Goal: Find specific page/section: Find specific page/section

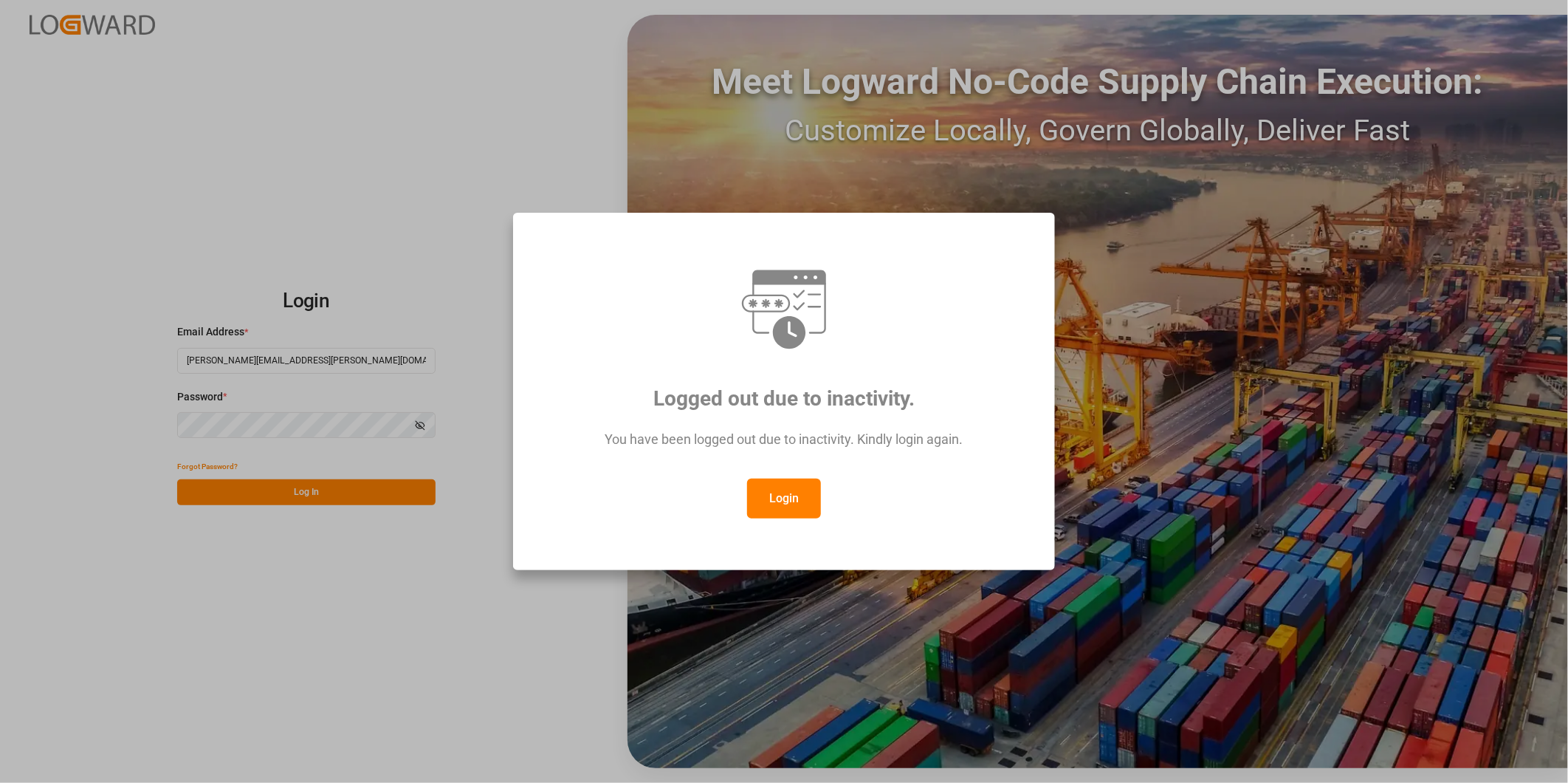
click at [798, 492] on button "Login" at bounding box center [784, 498] width 73 height 40
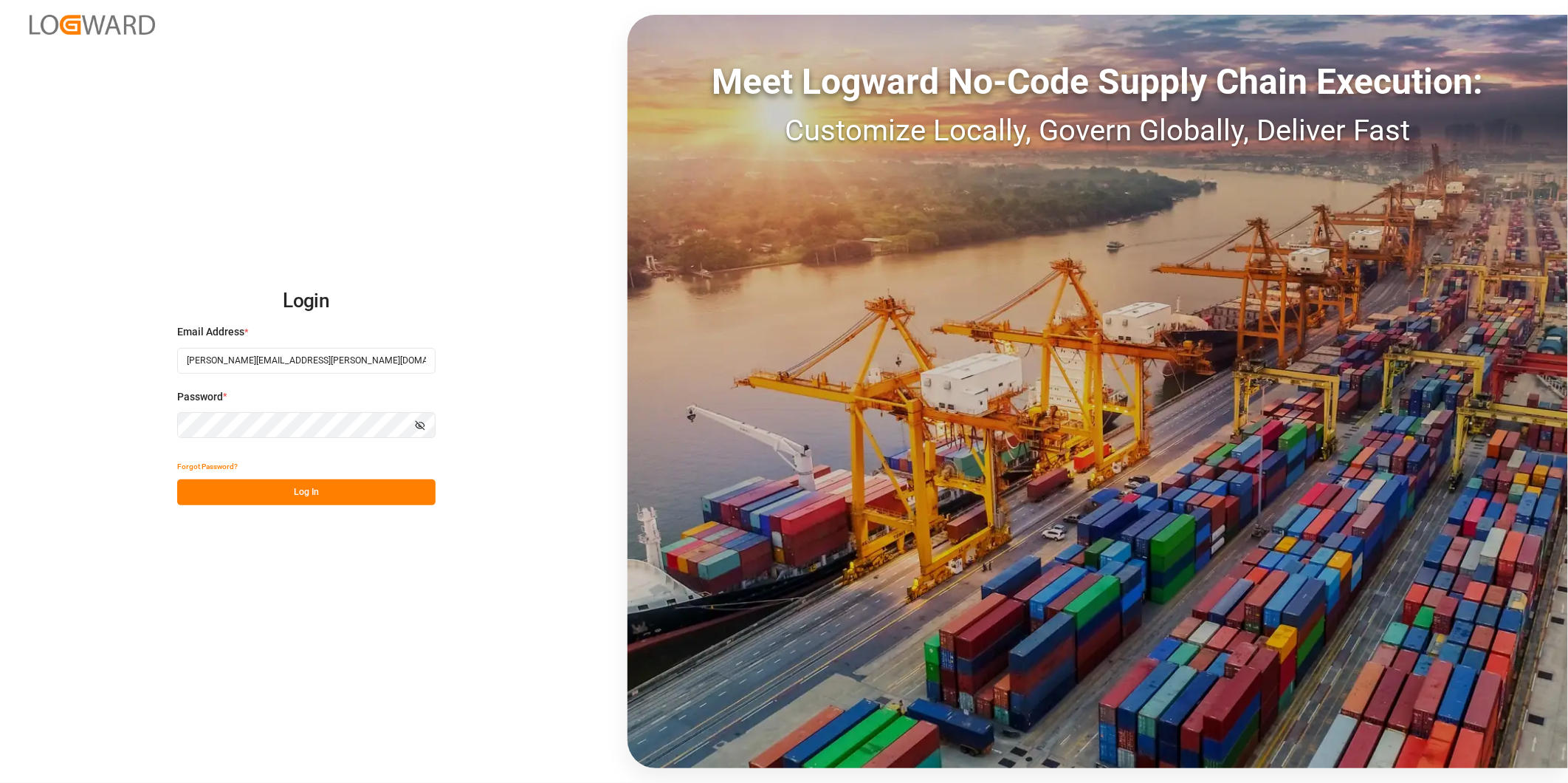
click at [322, 485] on button "Log In" at bounding box center [306, 492] width 259 height 26
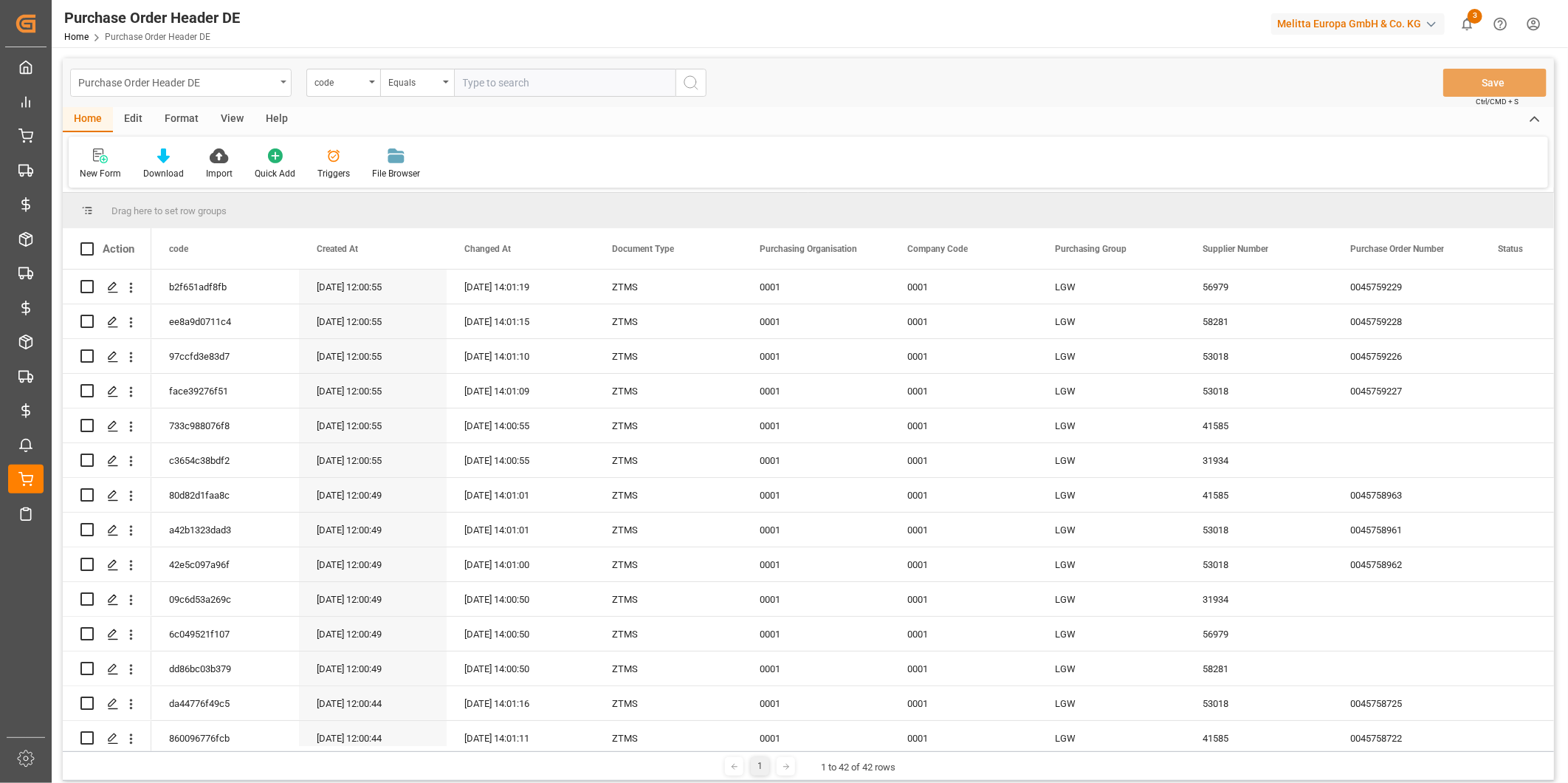
click at [113, 82] on div "Purchase Order Header DE" at bounding box center [177, 81] width 198 height 18
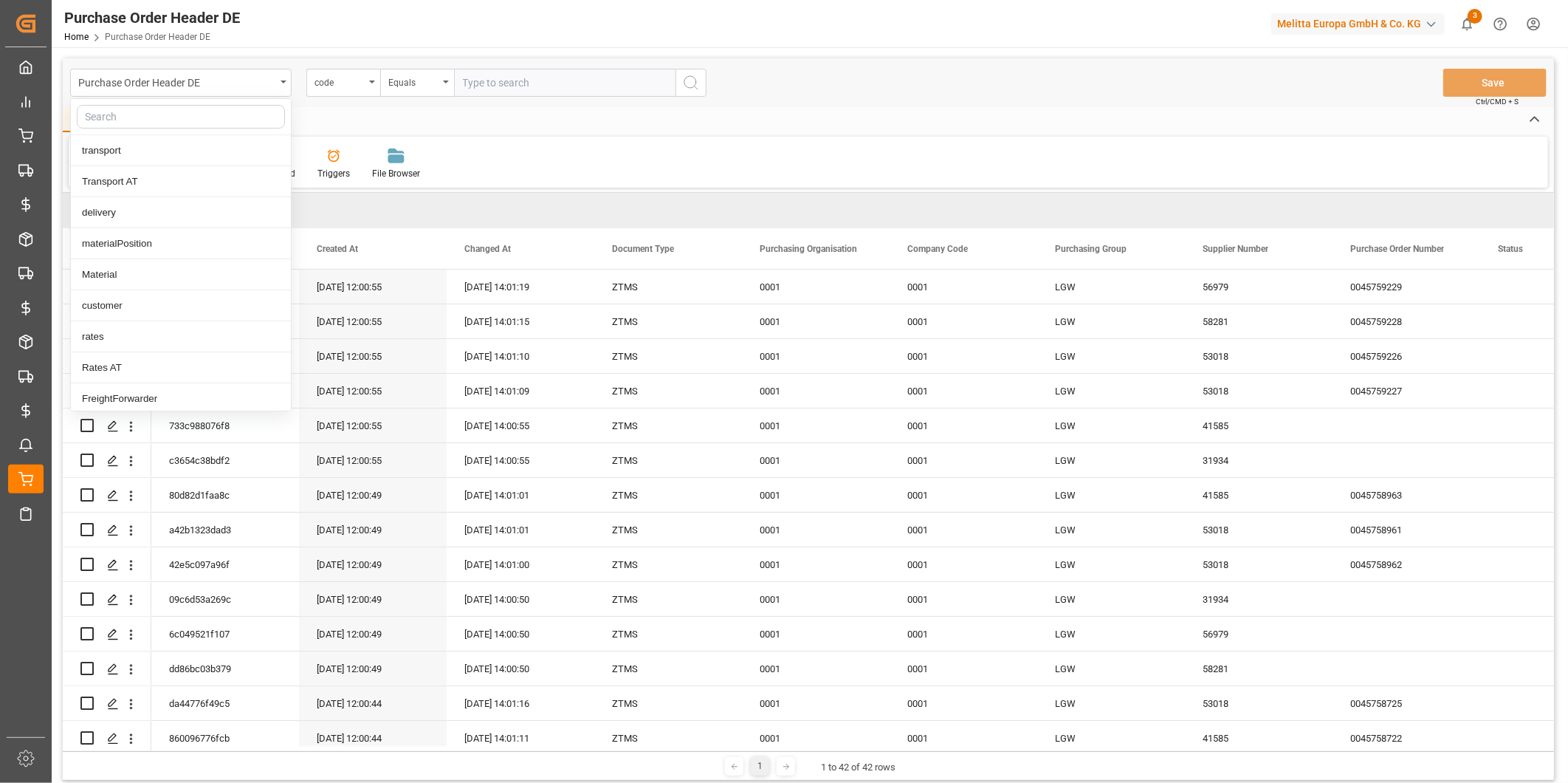
click at [133, 122] on input "text" at bounding box center [180, 116] width 208 height 24
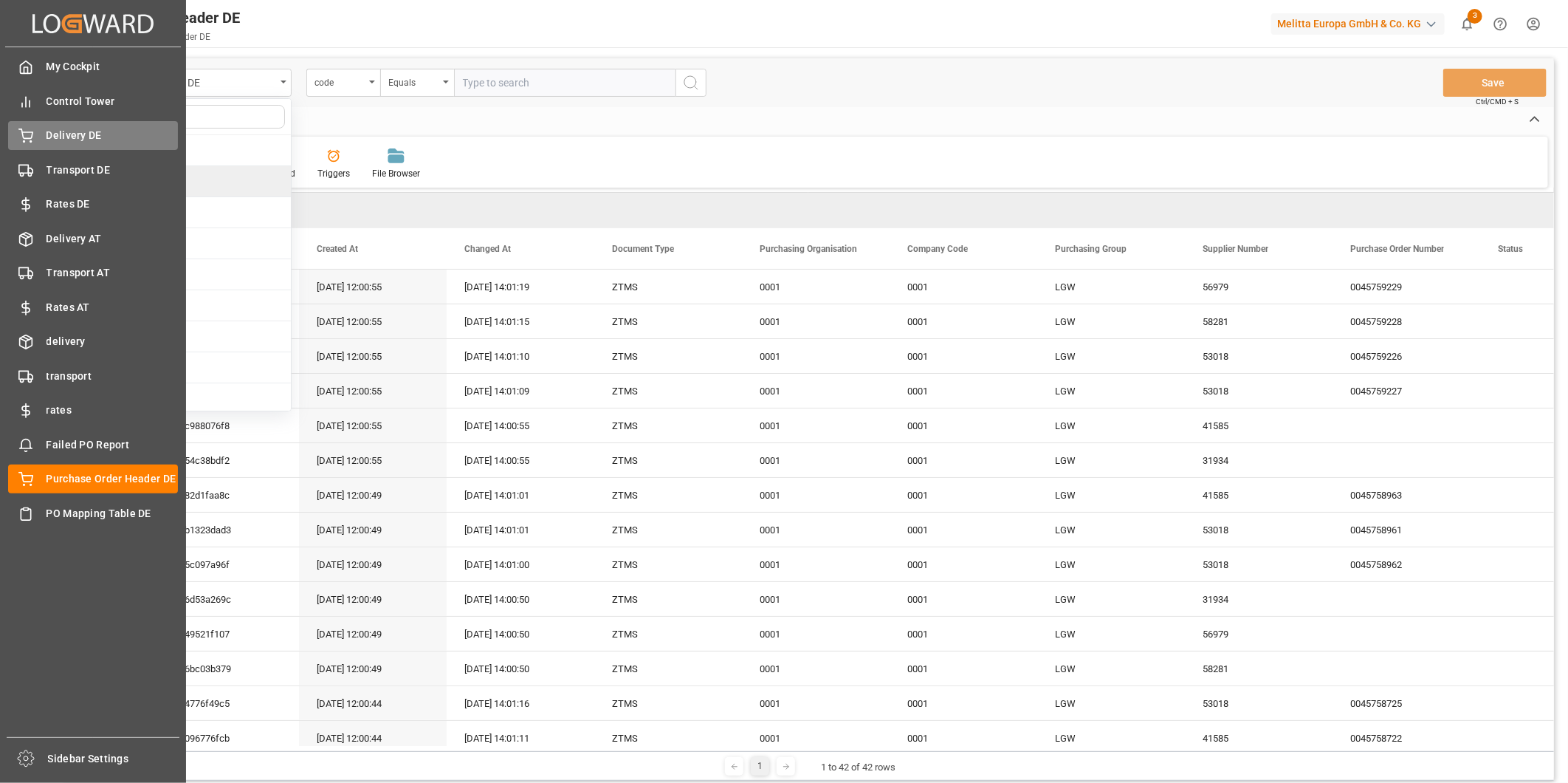
click at [71, 136] on span "Delivery DE" at bounding box center [113, 136] width 133 height 15
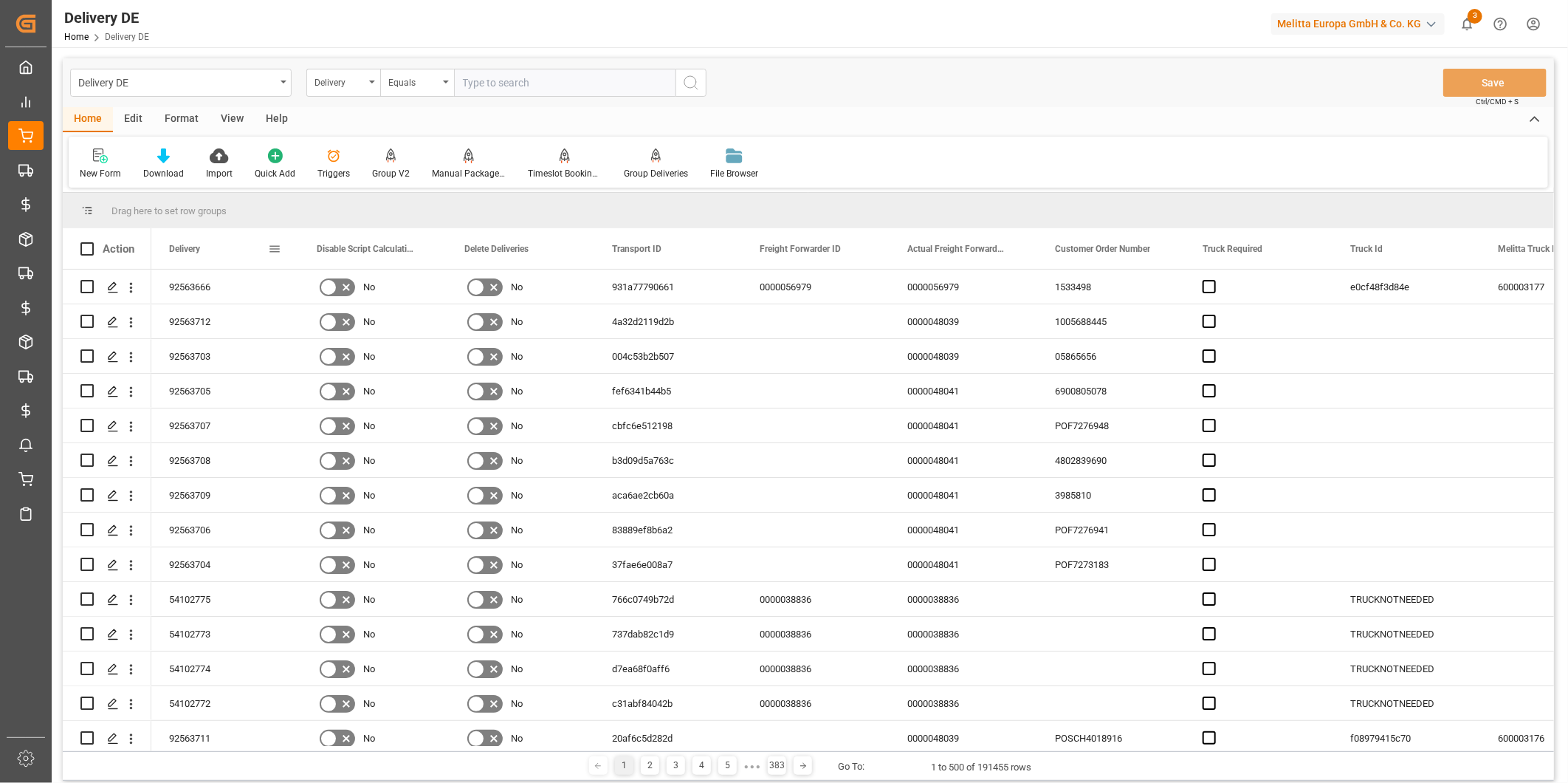
click at [275, 249] on span at bounding box center [275, 249] width 13 height 13
click at [408, 246] on span "columns" at bounding box center [398, 252] width 54 height 27
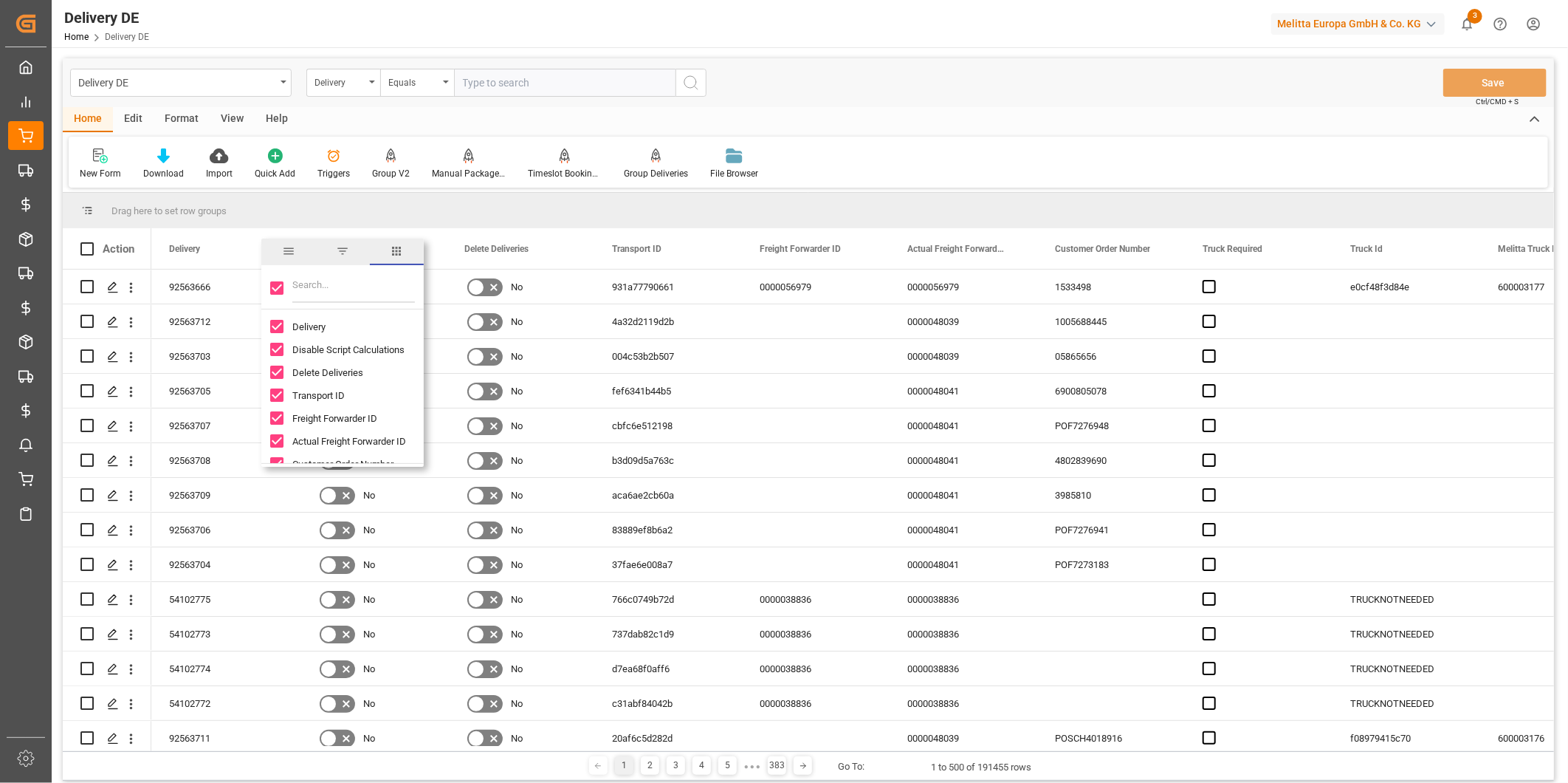
click at [275, 290] on input "Toggle Select All Columns" at bounding box center [277, 288] width 13 height 13
checkbox input "false"
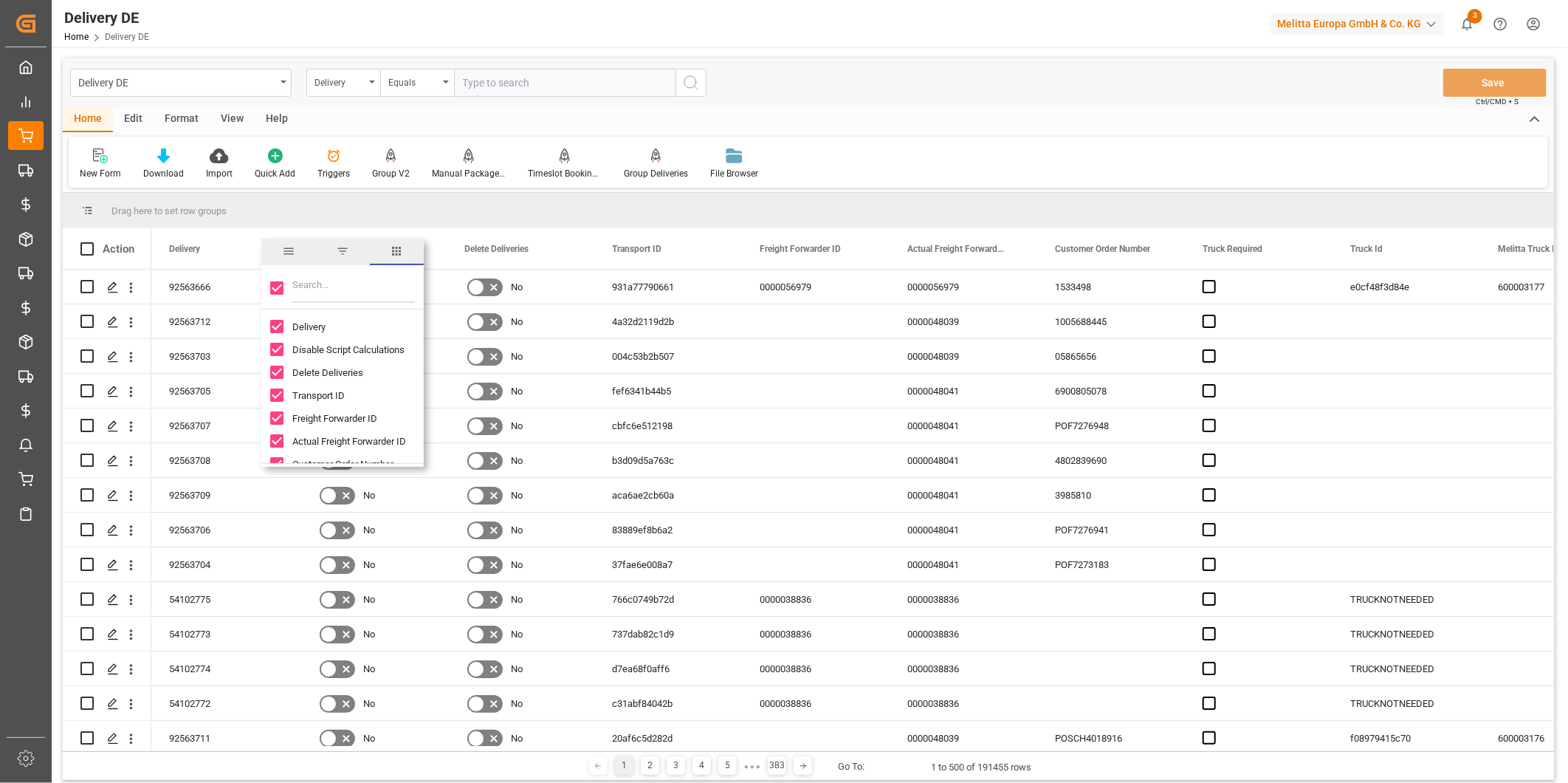
checkbox input "false"
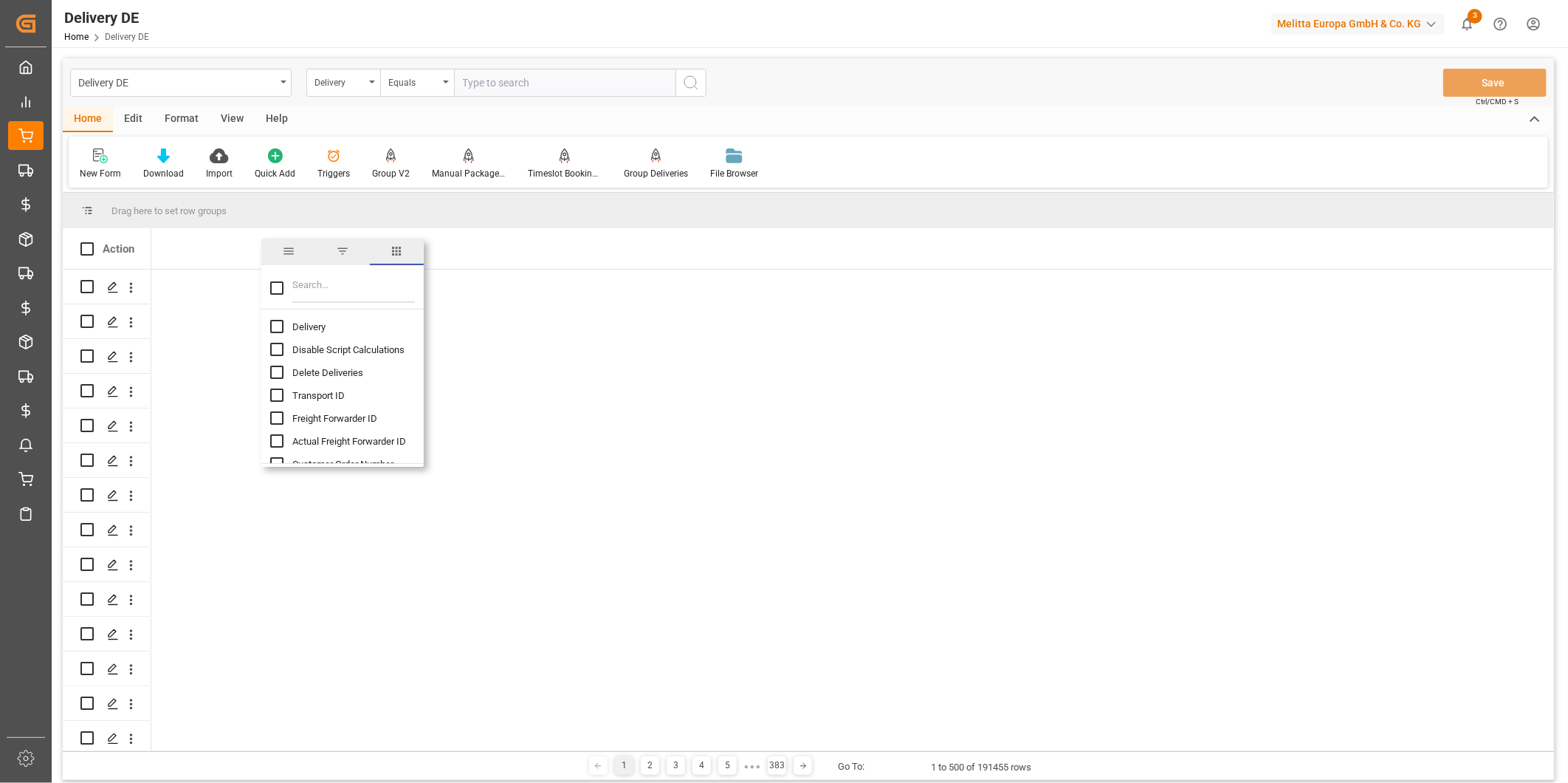
click at [278, 325] on input "Delivery column toggle visibility (hidden)" at bounding box center [277, 327] width 13 height 13
checkbox input "true"
checkbox input "false"
click at [324, 278] on input "Filter Columns Input" at bounding box center [353, 287] width 122 height 30
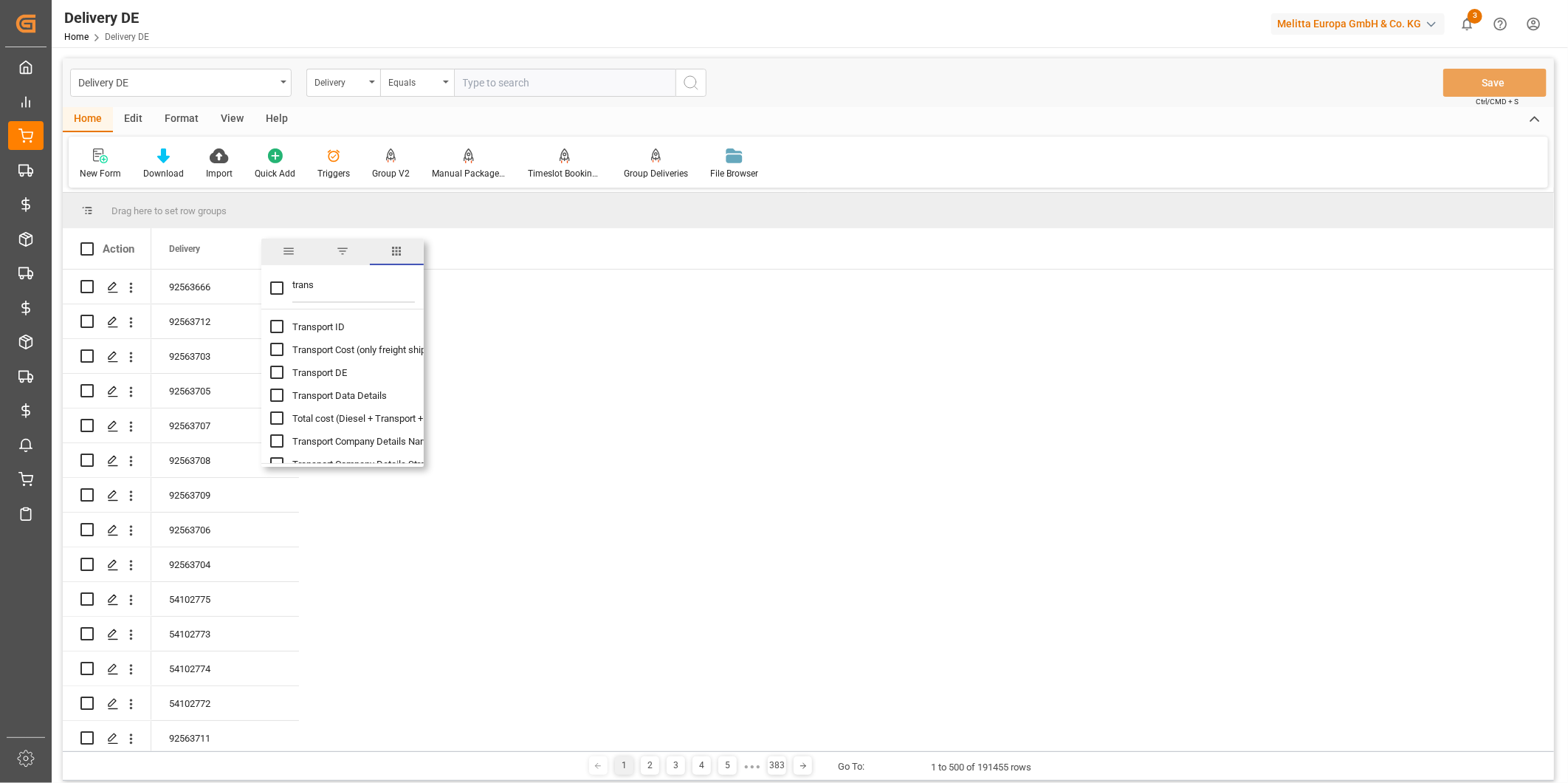
type input "trans"
click at [276, 324] on input "Transport ID column toggle visibility (hidden)" at bounding box center [277, 327] width 13 height 13
checkbox input "true"
checkbox input "false"
drag, startPoint x: 340, startPoint y: 286, endPoint x: 254, endPoint y: 275, distance: 86.7
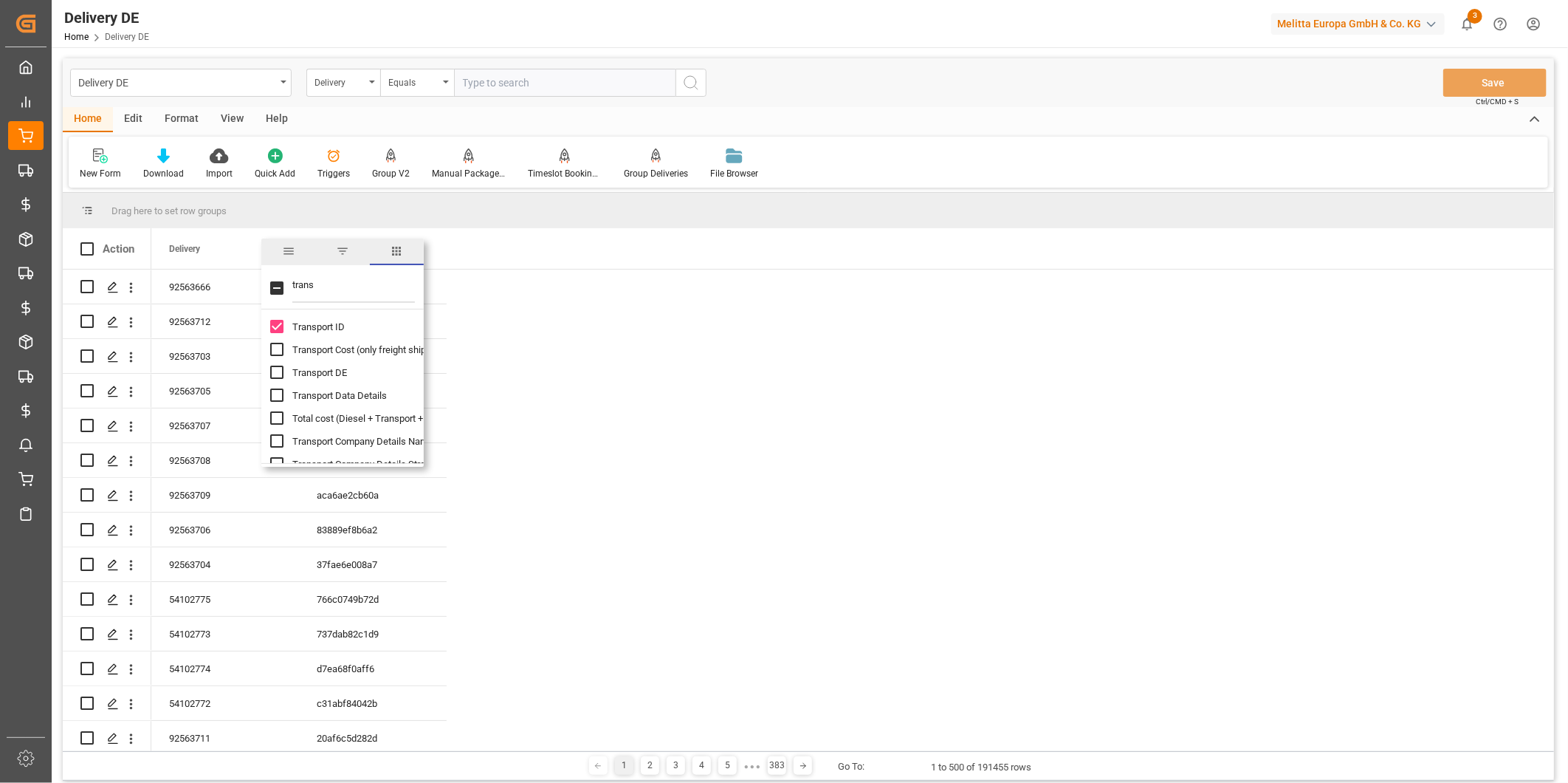
click at [254, 275] on div "Drag here to set row groups Drag here to set column labels Action Delivery Tran…" at bounding box center [808, 472] width 1492 height 559
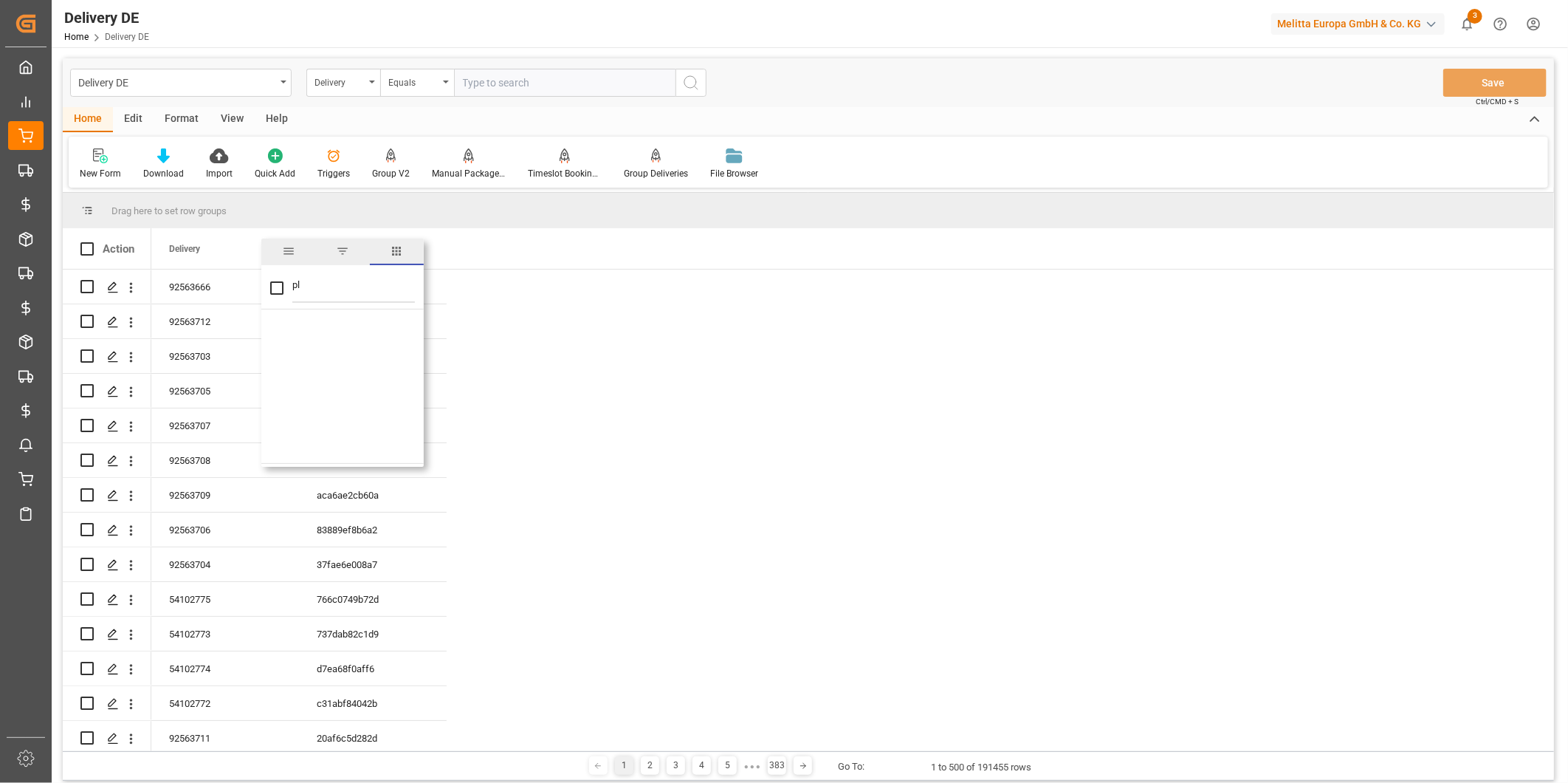
type input "p"
checkbox input "false"
type input "p"
checkbox input "false"
click at [586, 234] on div "Delivery Transport ID" at bounding box center [853, 248] width 1403 height 41
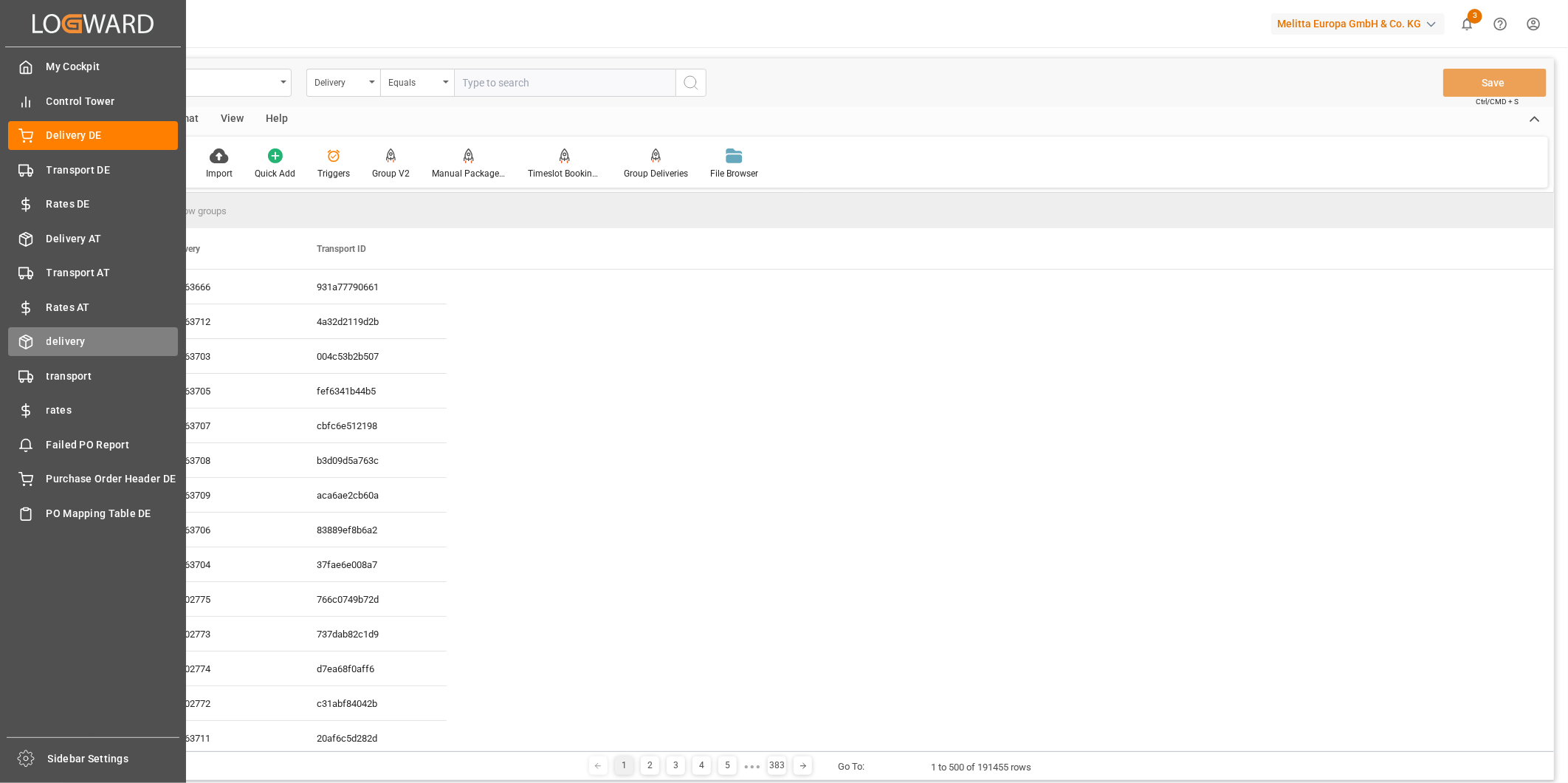
click at [69, 342] on span "delivery" at bounding box center [113, 342] width 133 height 15
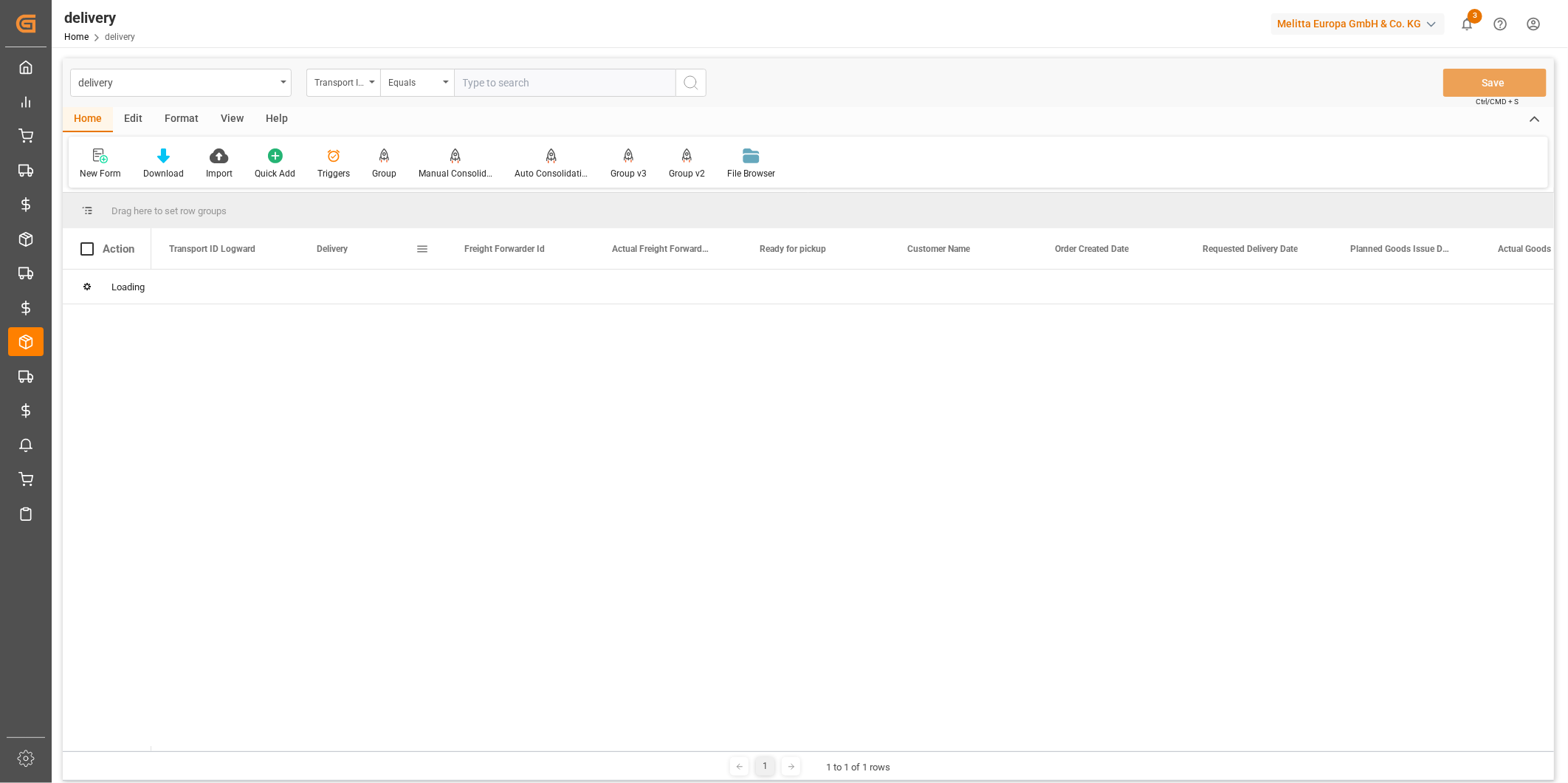
click at [419, 246] on span at bounding box center [423, 249] width 13 height 13
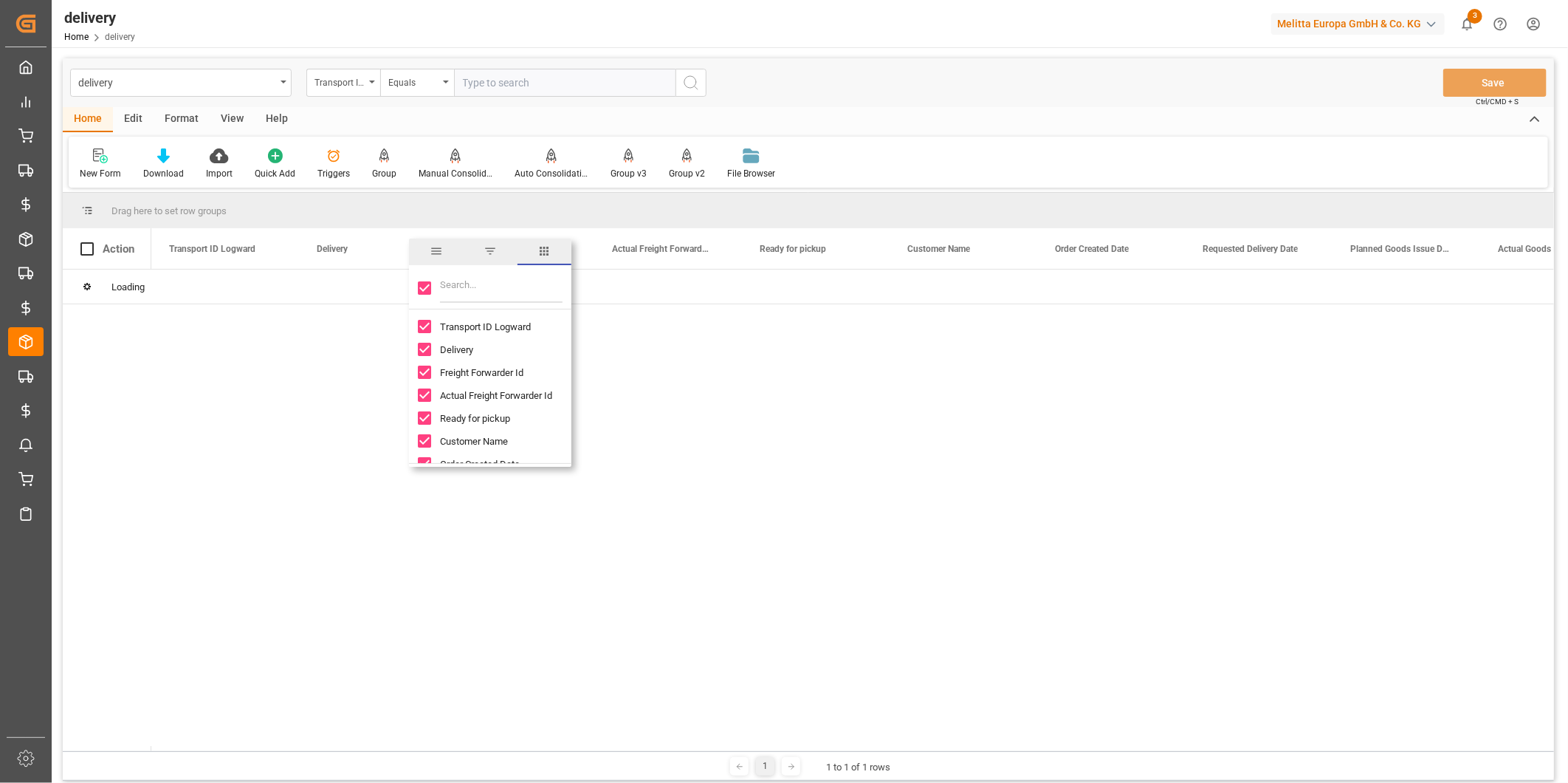
click at [430, 285] on input "Toggle Select All Columns" at bounding box center [425, 288] width 13 height 13
checkbox input "false"
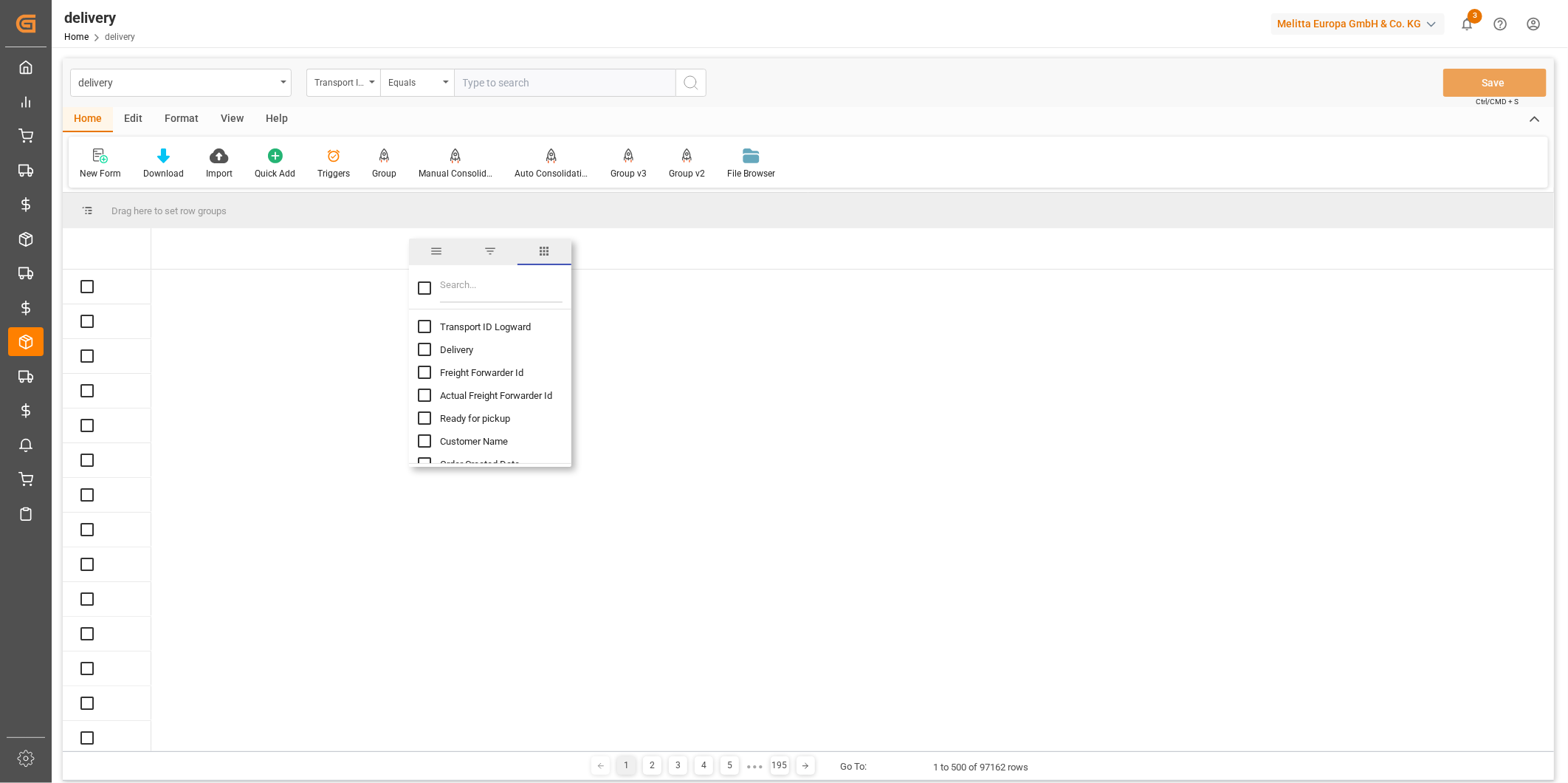
checkbox input "false"
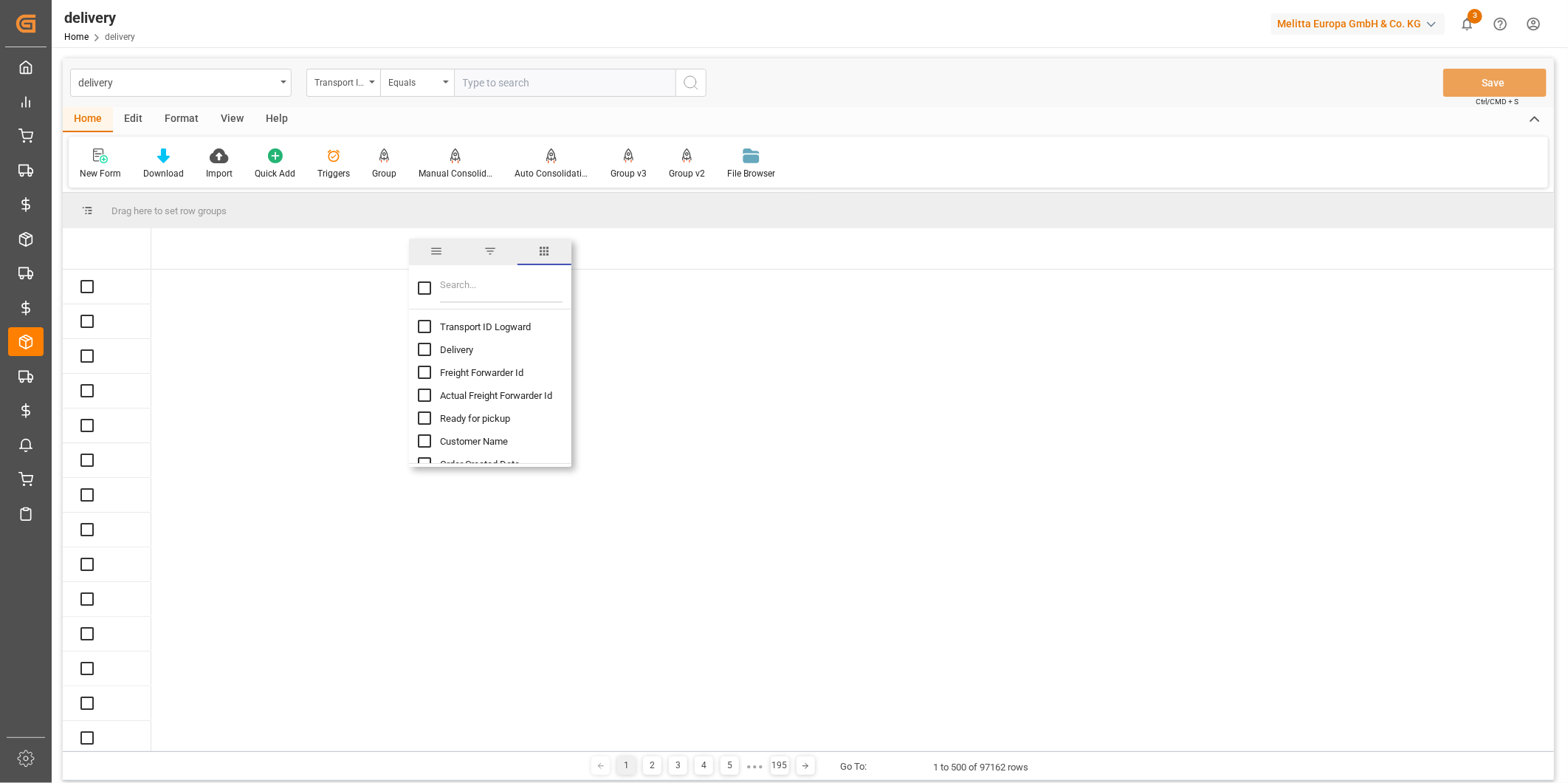
checkbox input "false"
click at [419, 328] on input "Transport ID Logward column toggle visibility (hidden)" at bounding box center [425, 327] width 13 height 13
checkbox input "true"
checkbox input "false"
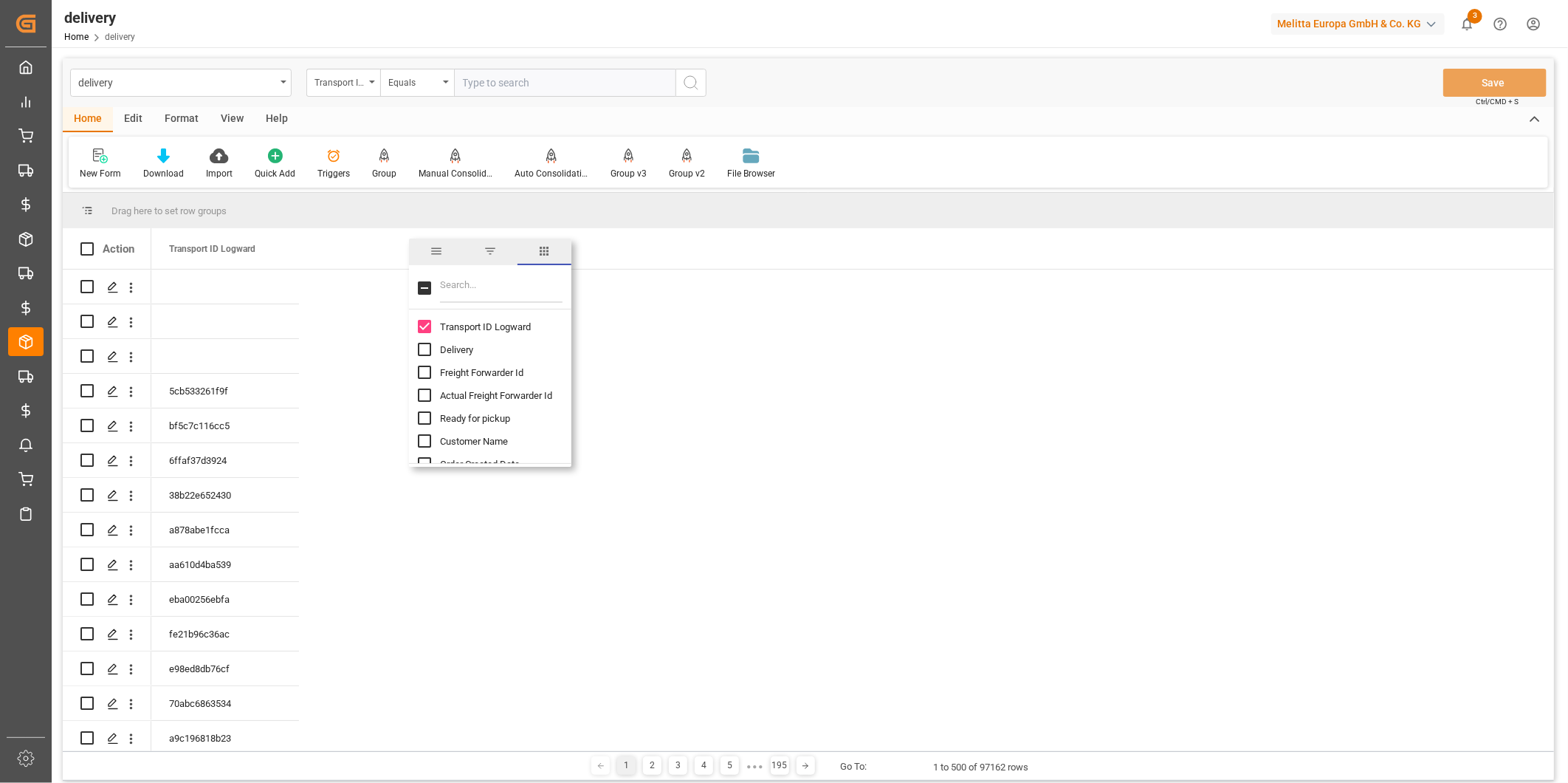
click at [422, 344] on input "Delivery column toggle visibility (hidden)" at bounding box center [425, 349] width 13 height 13
checkbox input "true"
click at [491, 289] on input "Filter Columns Input" at bounding box center [501, 287] width 122 height 30
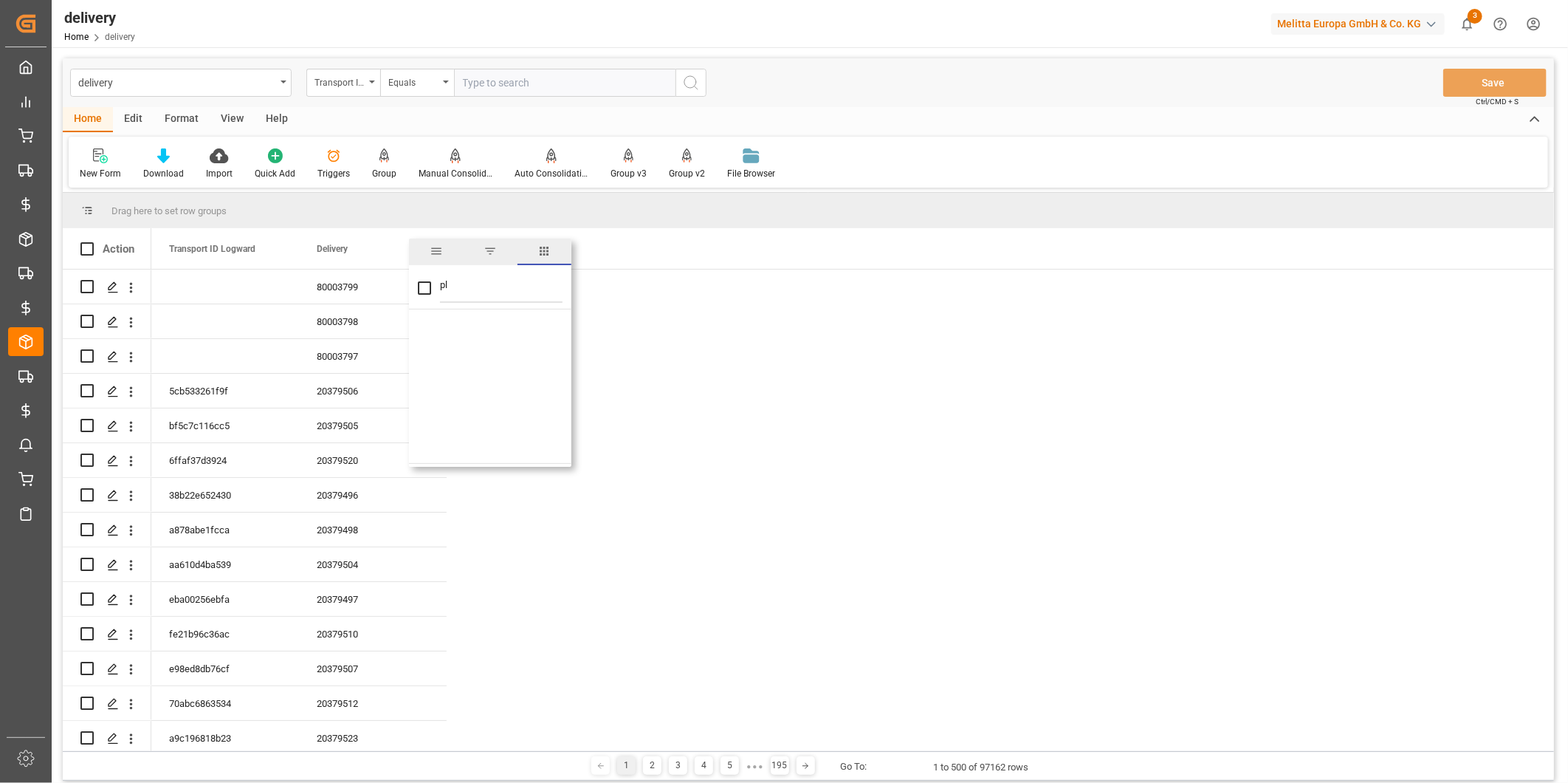
type input "p"
checkbox input "false"
type input "name"
click at [427, 349] on input "Delivery Destination Name column toggle visibility (hidden)" at bounding box center [425, 349] width 13 height 13
checkbox input "true"
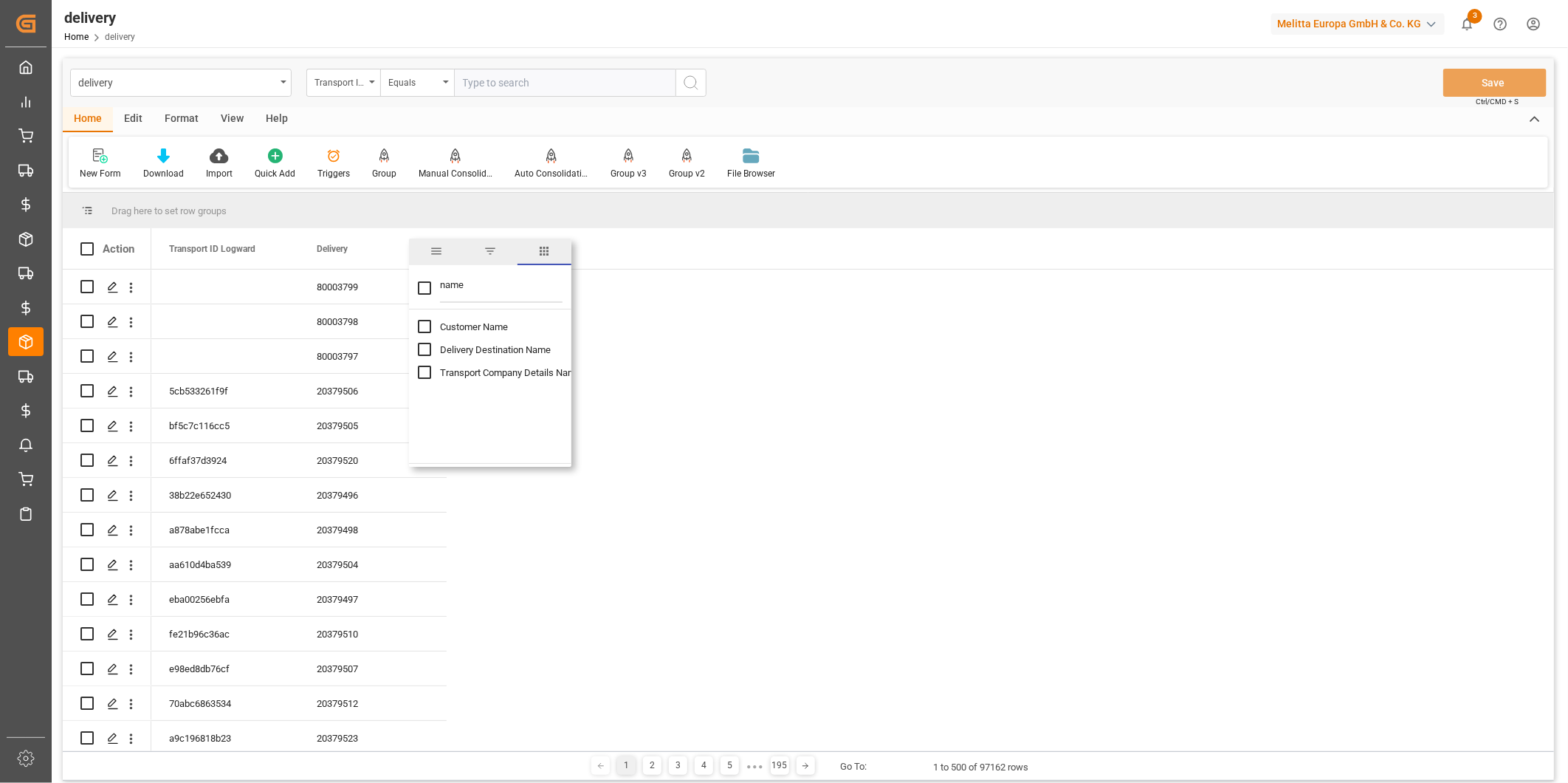
checkbox input "false"
click at [808, 213] on div "Drag here to set row groups" at bounding box center [808, 210] width 1492 height 35
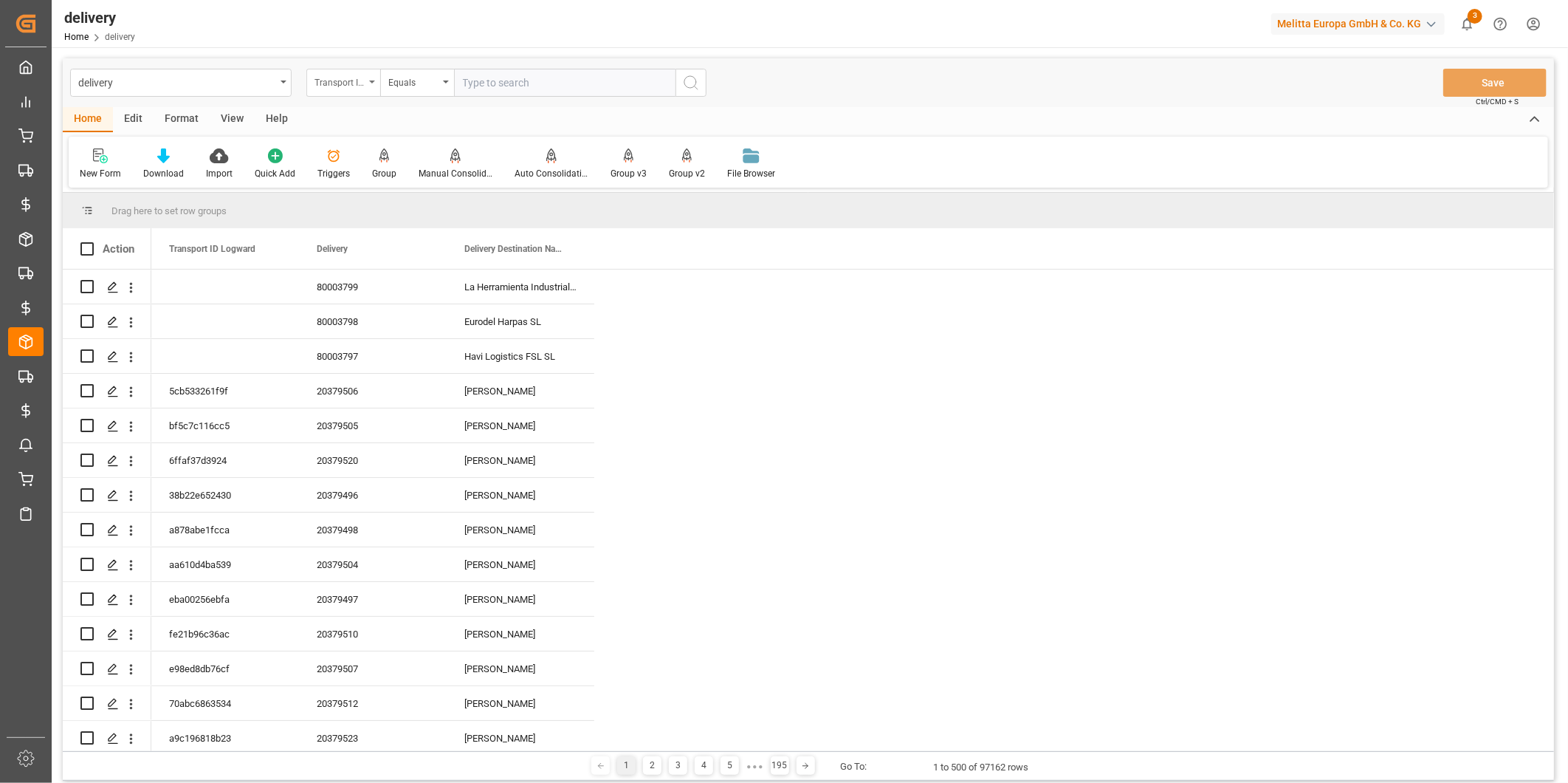
click at [357, 74] on div "Transport ID Logward" at bounding box center [340, 81] width 51 height 17
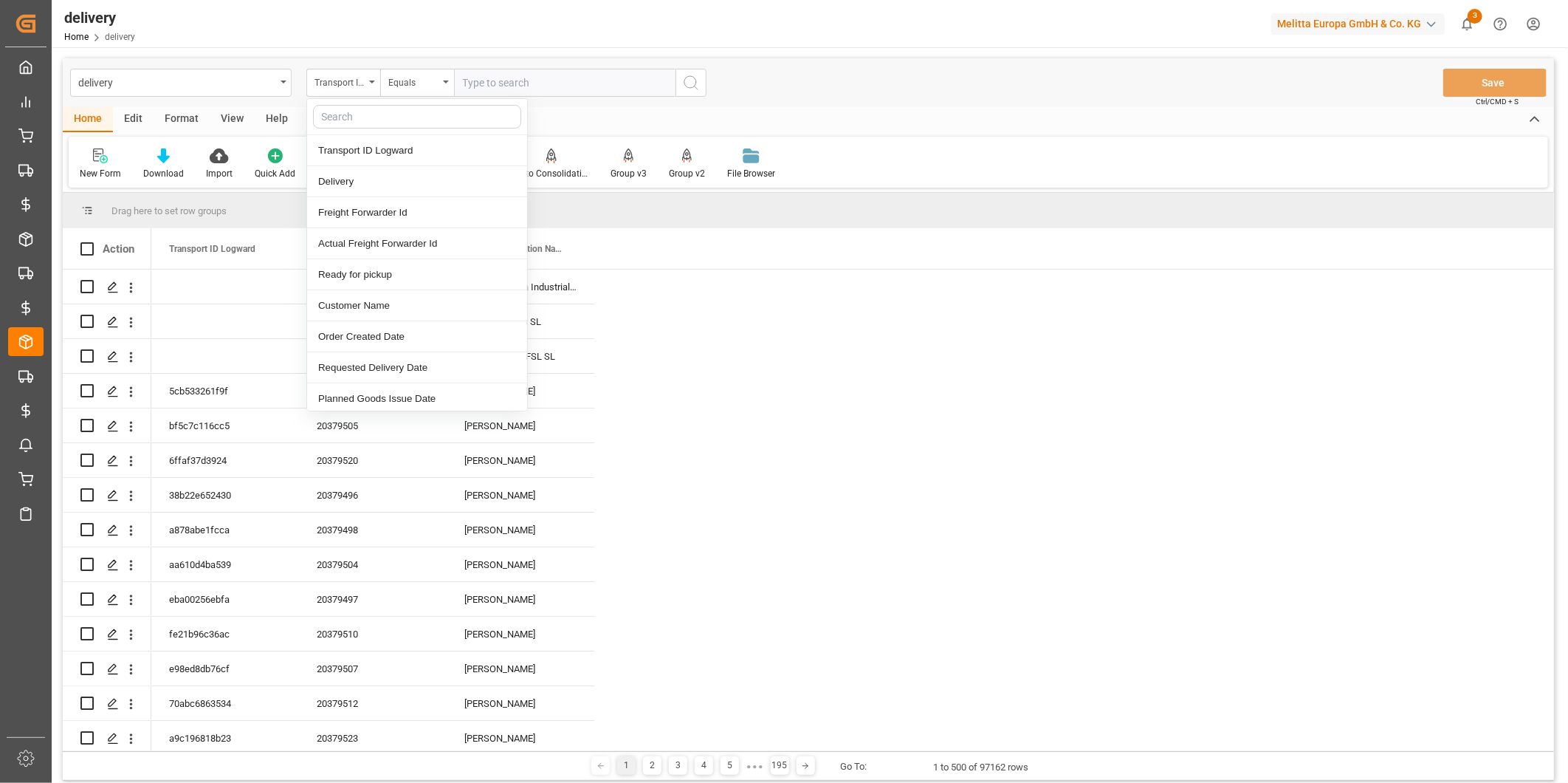
click at [367, 129] on div at bounding box center [417, 117] width 220 height 36
click at [351, 116] on input "text" at bounding box center [417, 116] width 208 height 24
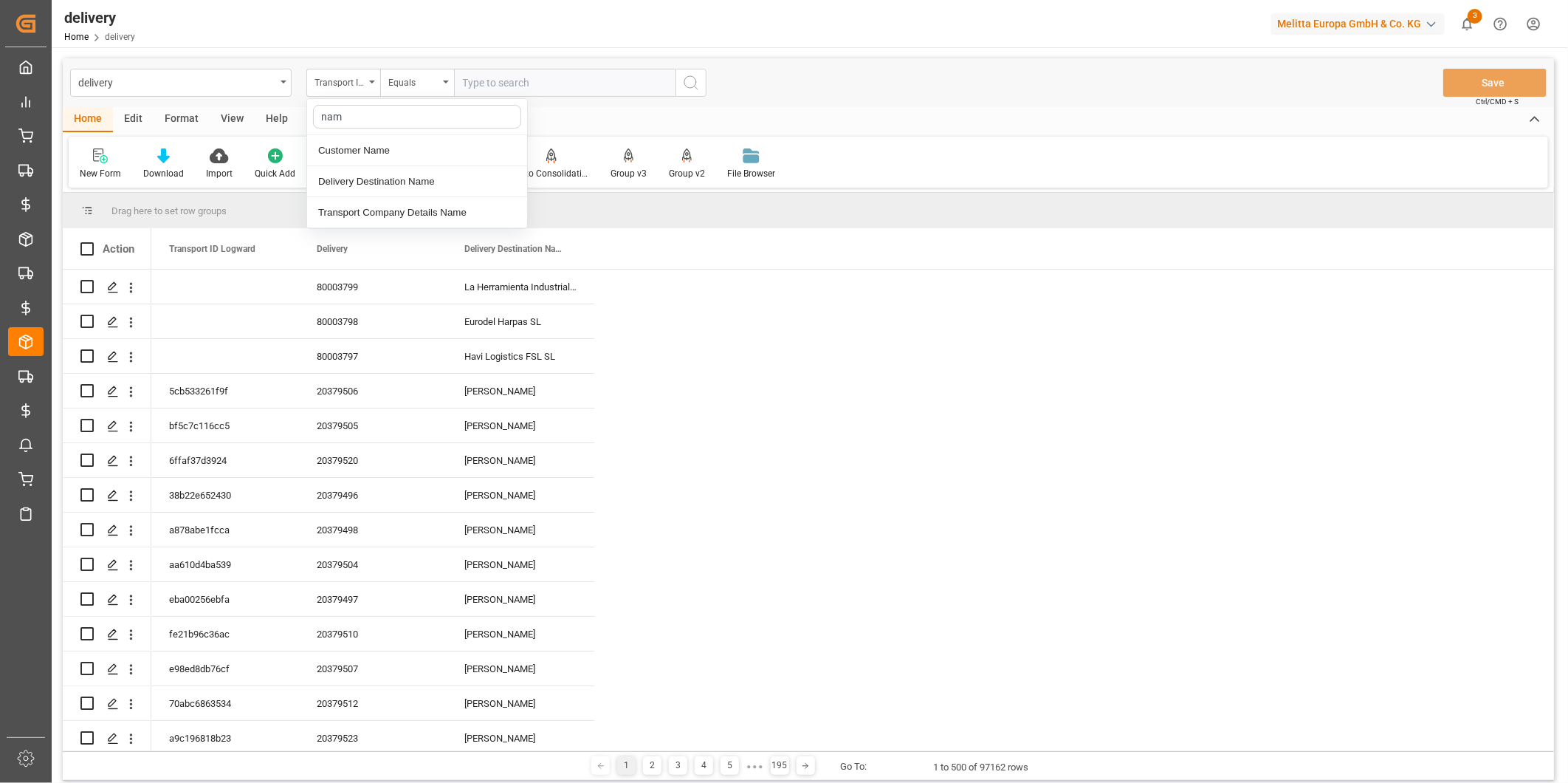
type input "name"
click at [397, 179] on div "Delivery Destination Name" at bounding box center [417, 181] width 220 height 31
click at [444, 76] on div "Equals" at bounding box center [416, 82] width 73 height 28
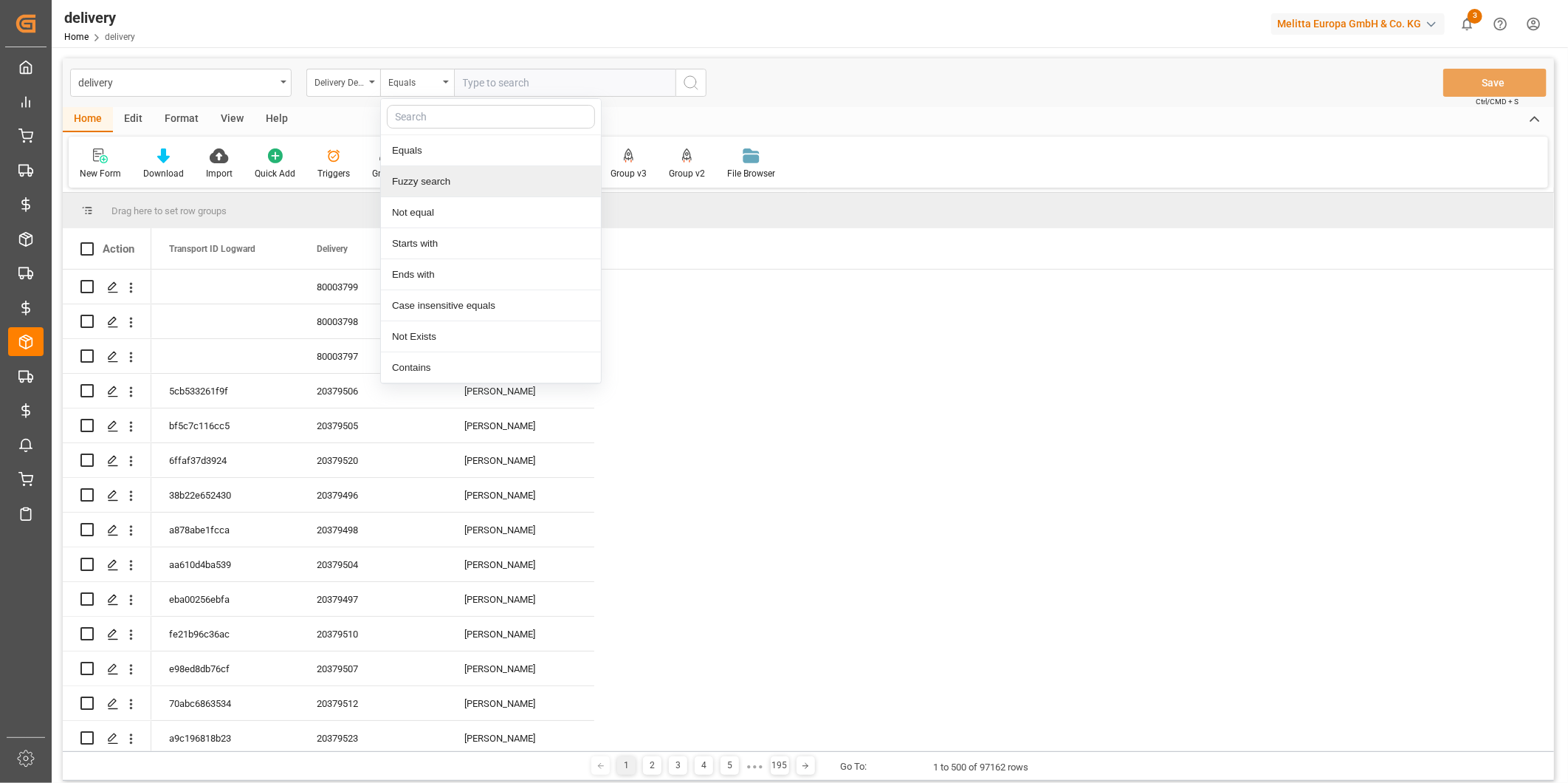
click at [416, 188] on div "Fuzzy search" at bounding box center [491, 181] width 220 height 31
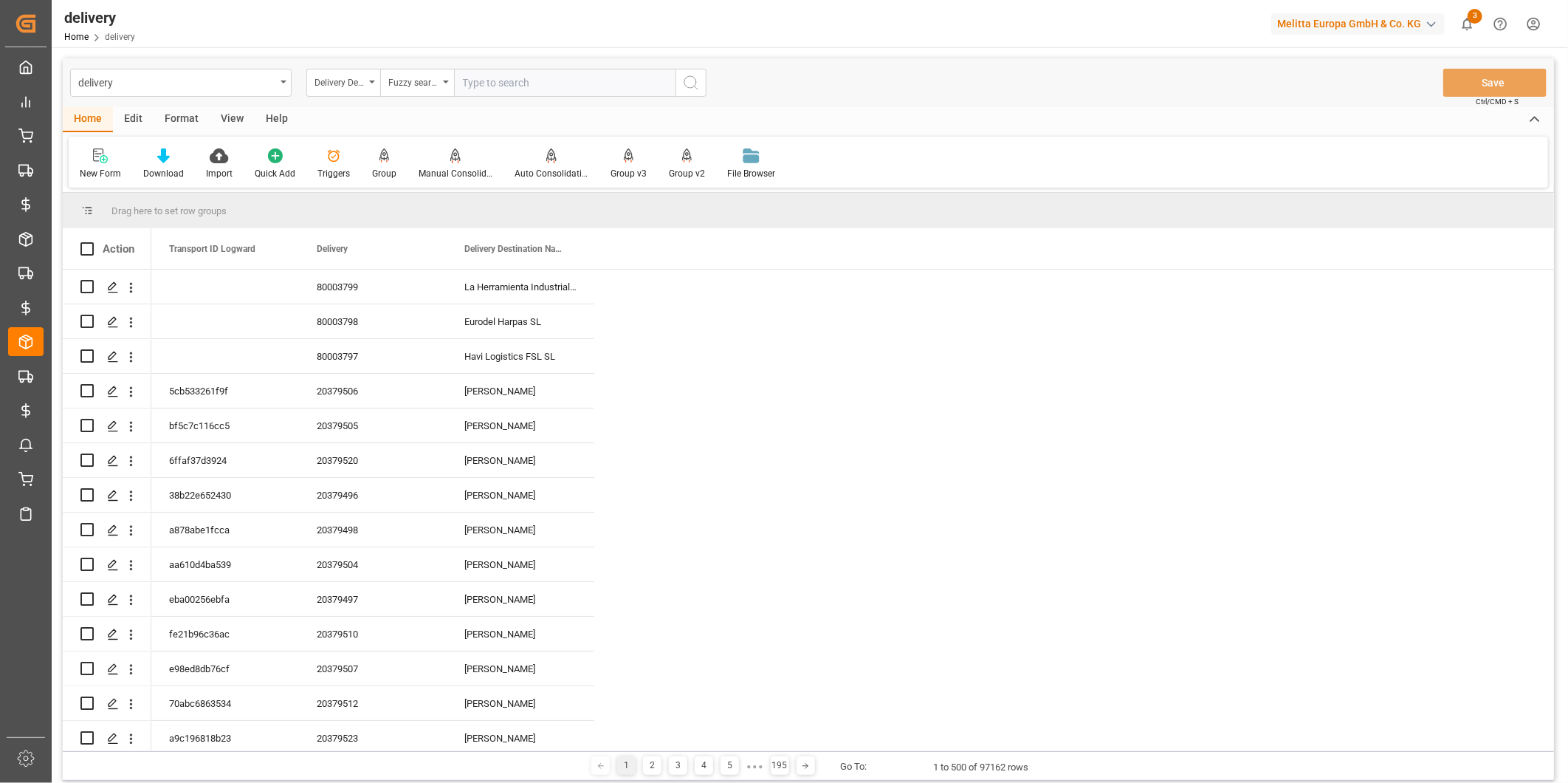
click at [491, 91] on input "text" at bounding box center [565, 82] width 221 height 28
type input "Amazon"
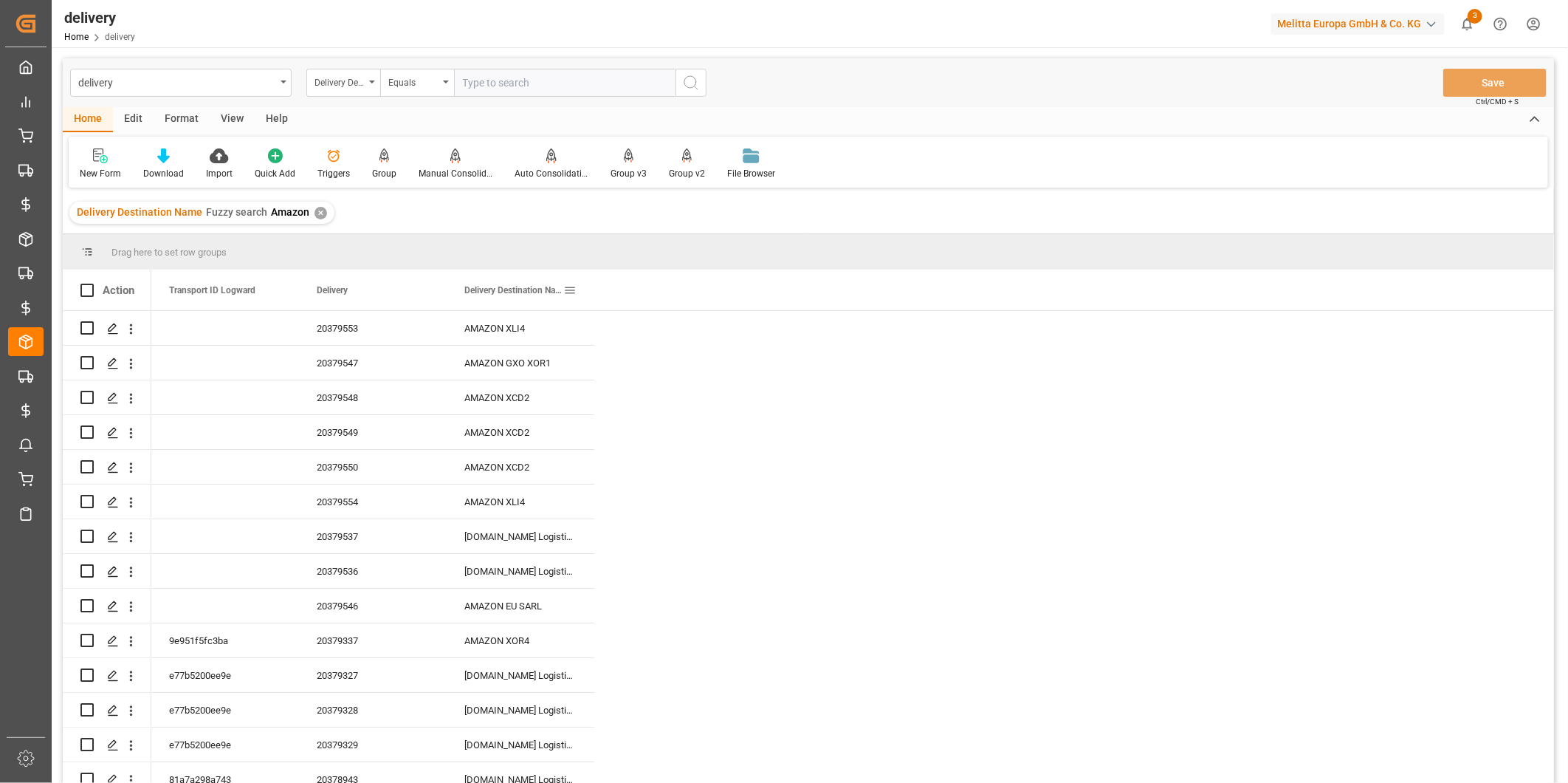
click at [569, 289] on span at bounding box center [570, 290] width 13 height 13
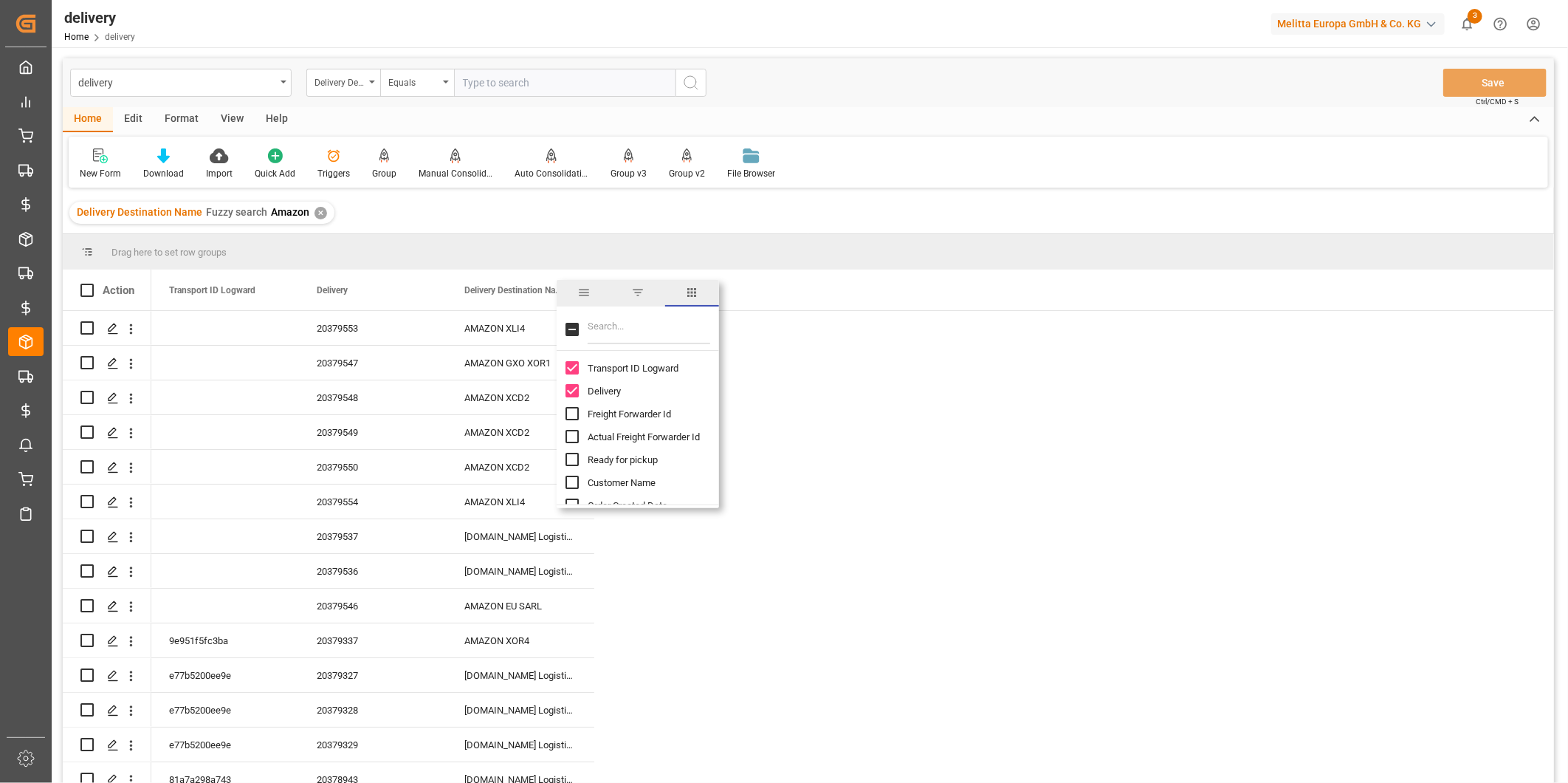
click at [634, 330] on input "Filter Columns Input" at bounding box center [649, 329] width 122 height 30
type input "est"
click at [573, 473] on input "Estimated Pallet Places per Delivery column toggle visibility (hidden)" at bounding box center [573, 474] width 13 height 13
checkbox input "true"
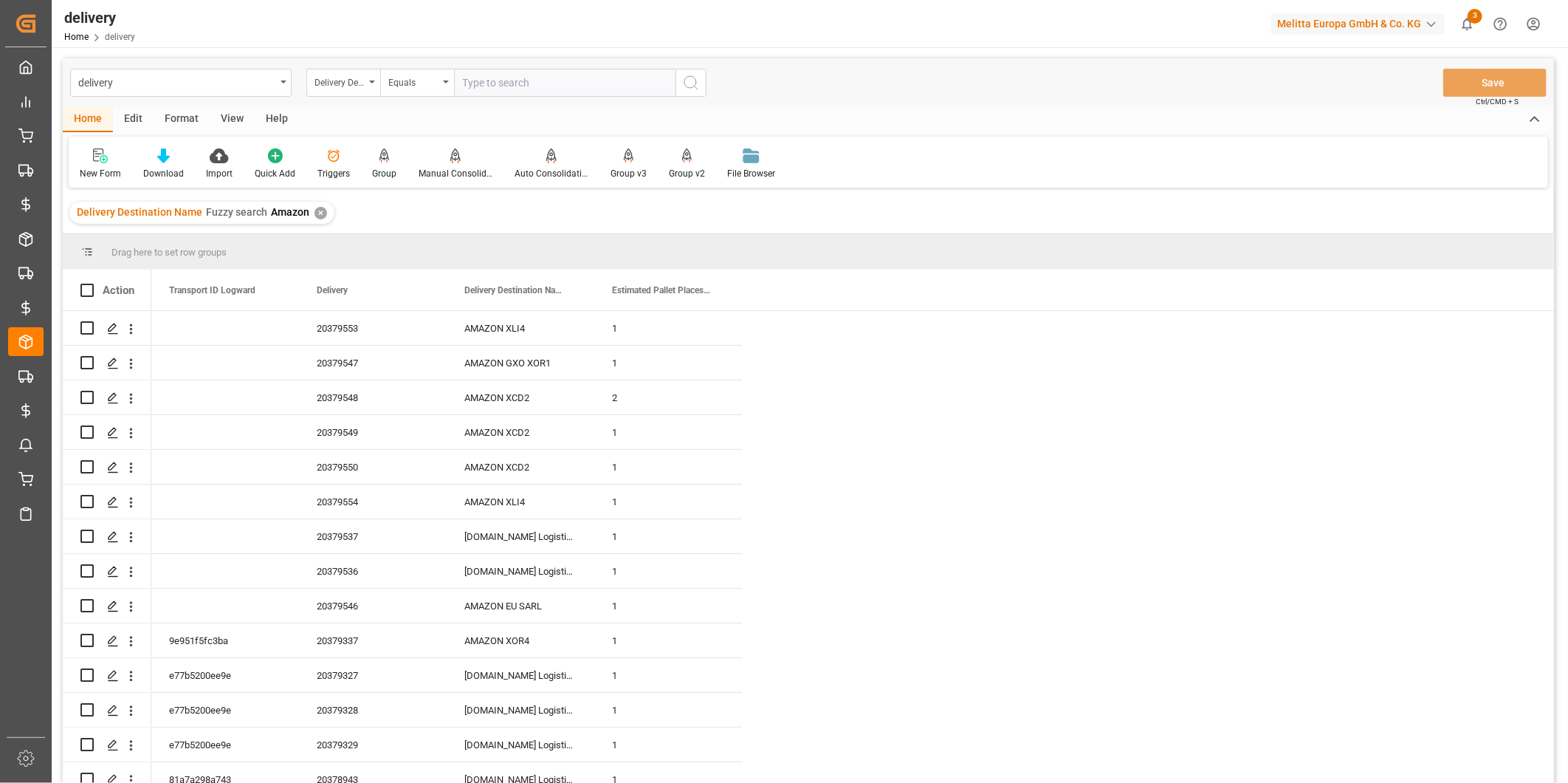
click at [1037, 282] on div "Transport ID Logward Delivery Delivery Destination Name" at bounding box center [853, 289] width 1403 height 41
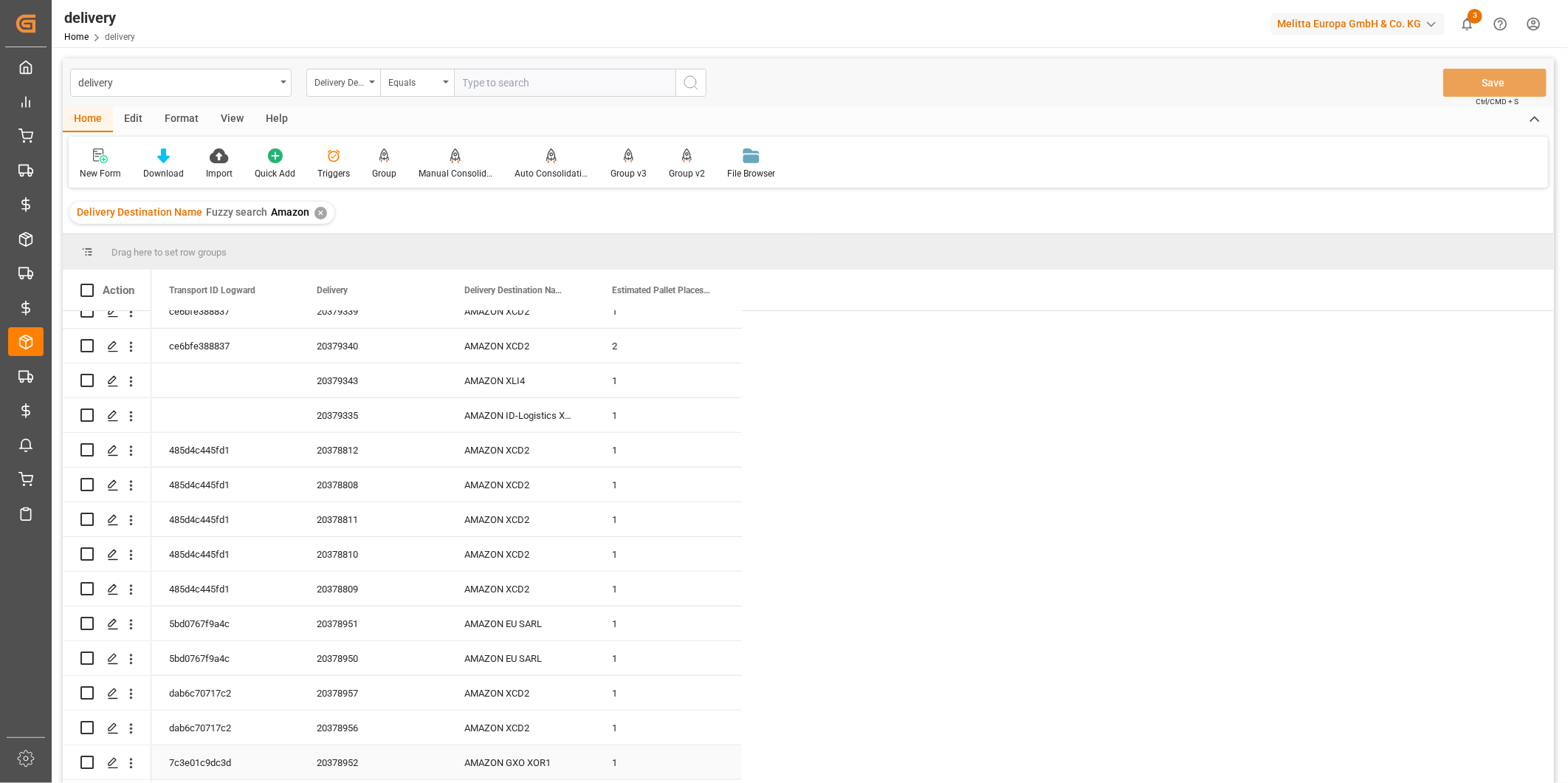
scroll to position [1023, 0]
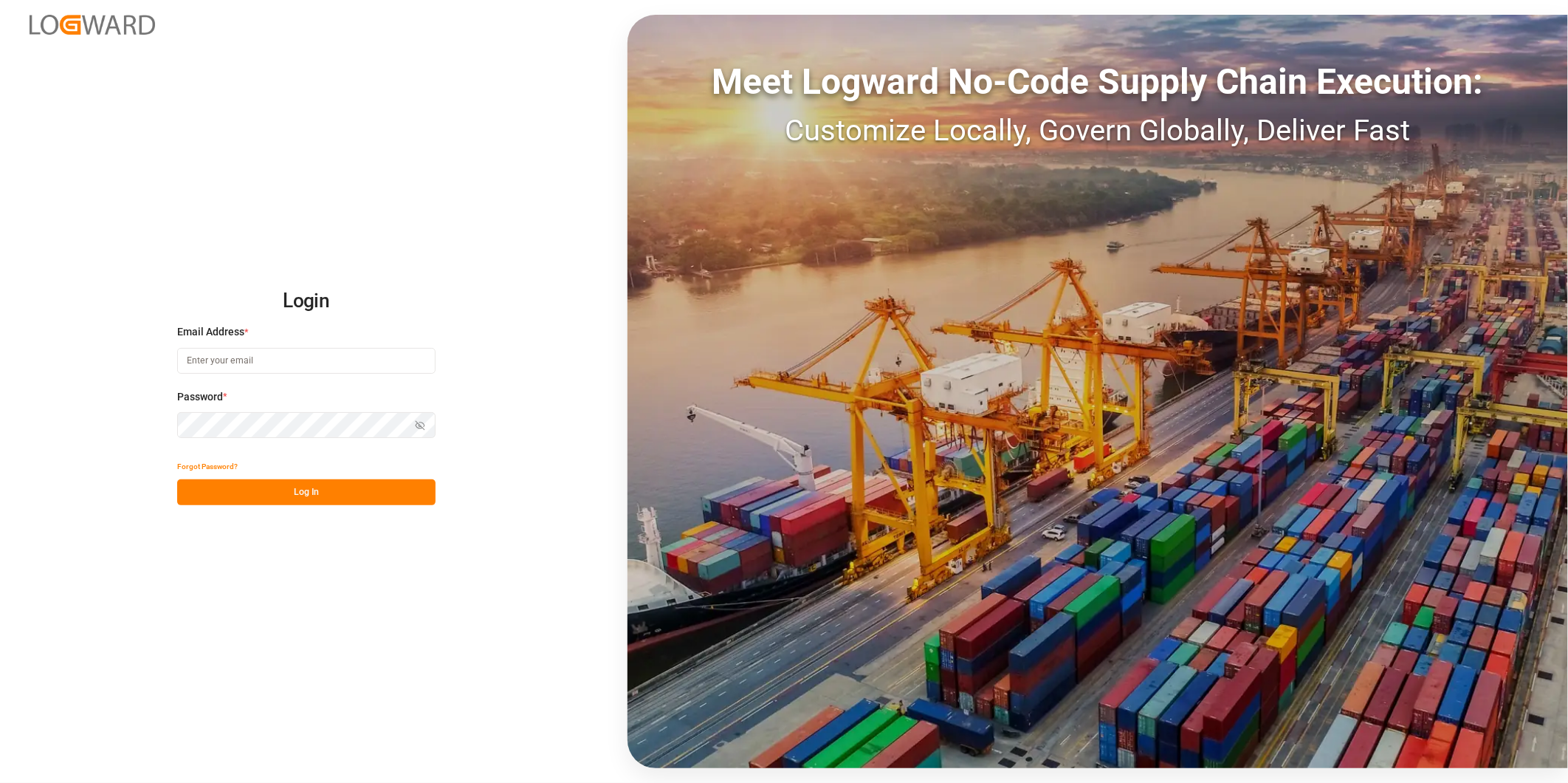
type input "[PERSON_NAME][EMAIL_ADDRESS][PERSON_NAME][DOMAIN_NAME]"
click at [264, 495] on button "Log In" at bounding box center [306, 492] width 259 height 26
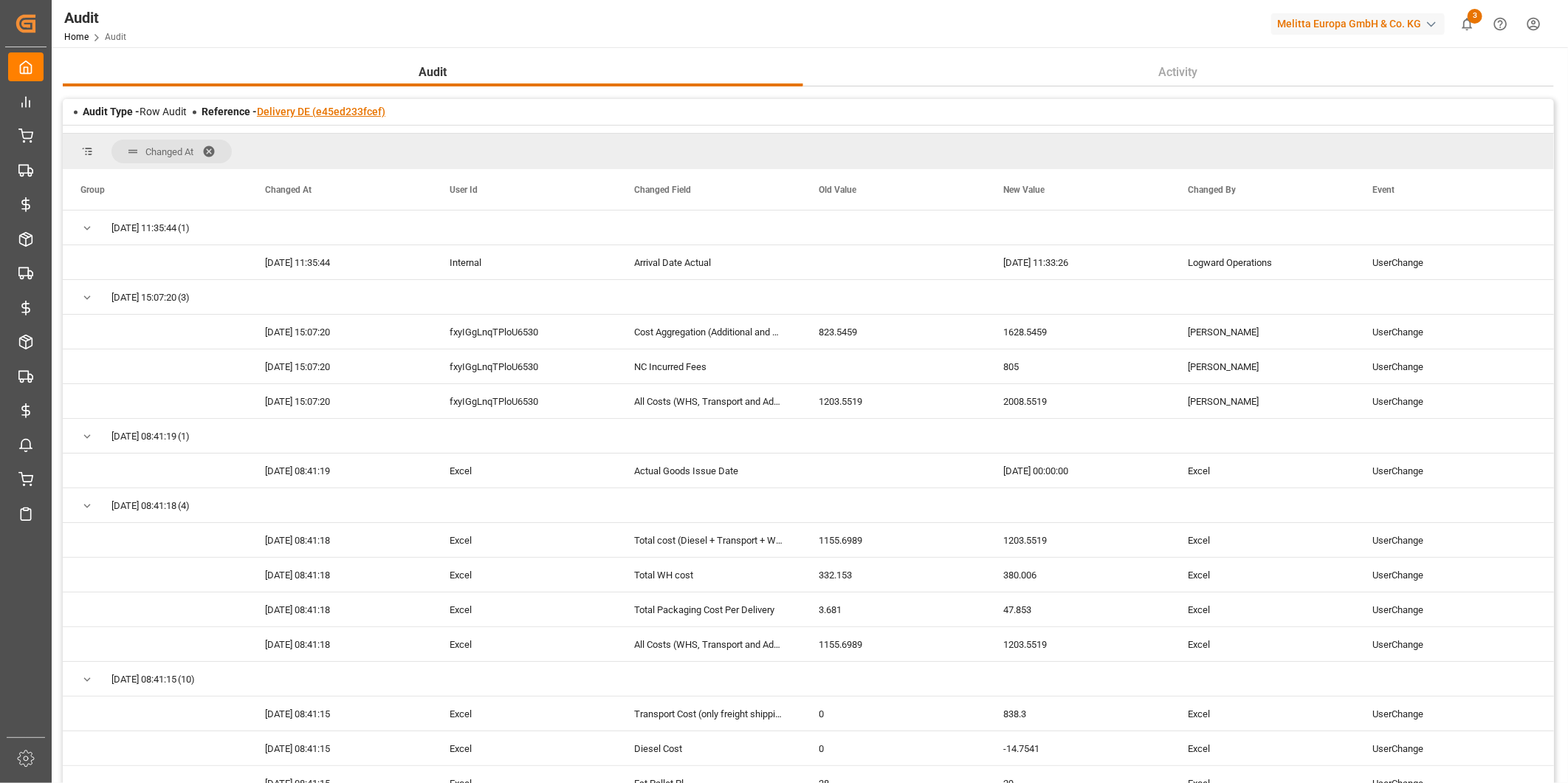
click at [306, 106] on link "Delivery DE (e45ed233fcef)" at bounding box center [321, 112] width 129 height 11
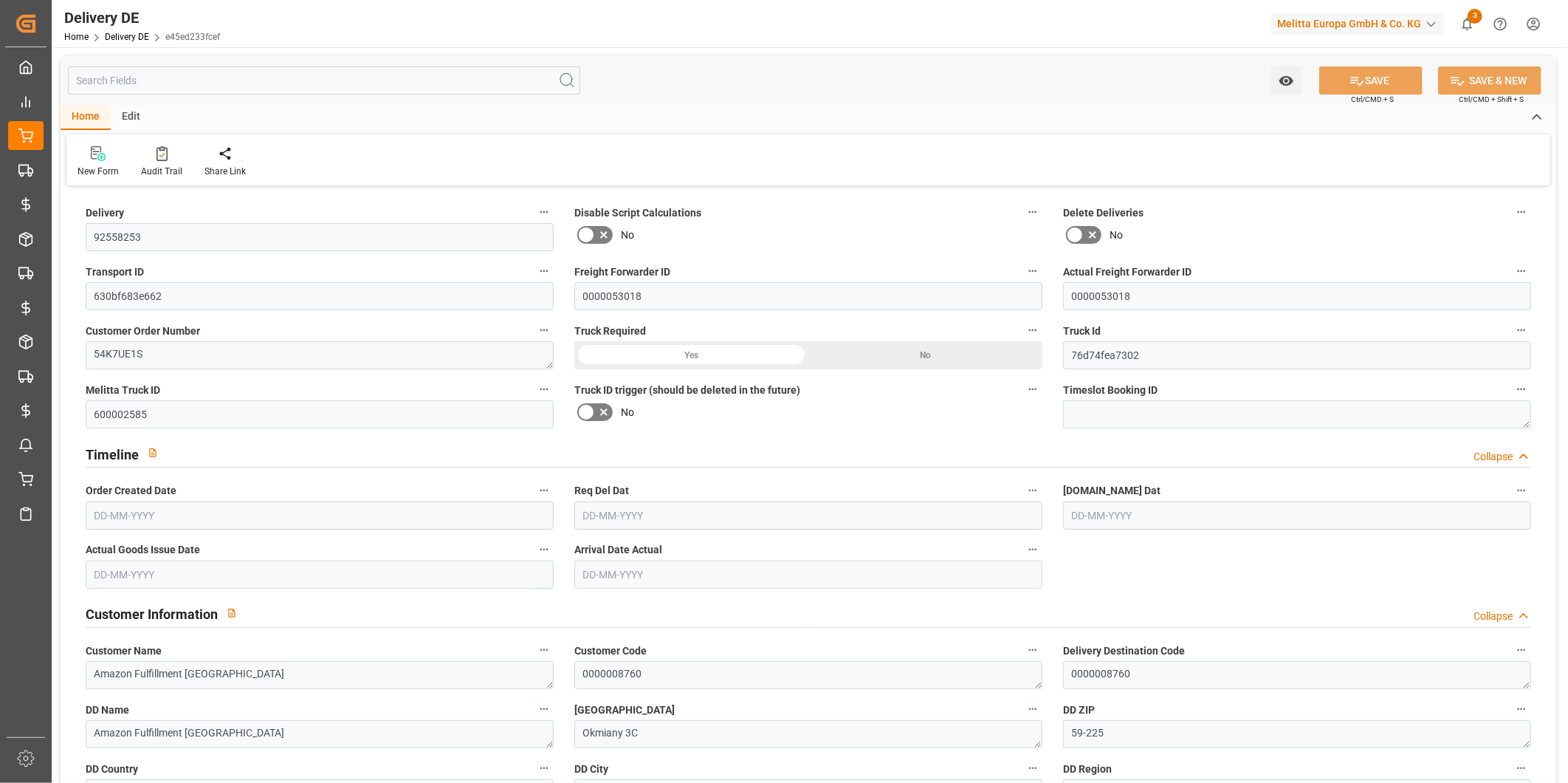
type input "15-09-2025"
type input "19-09-2025"
type input "16-09-2025"
type input "19-09-2025"
type input "29-09-2025"
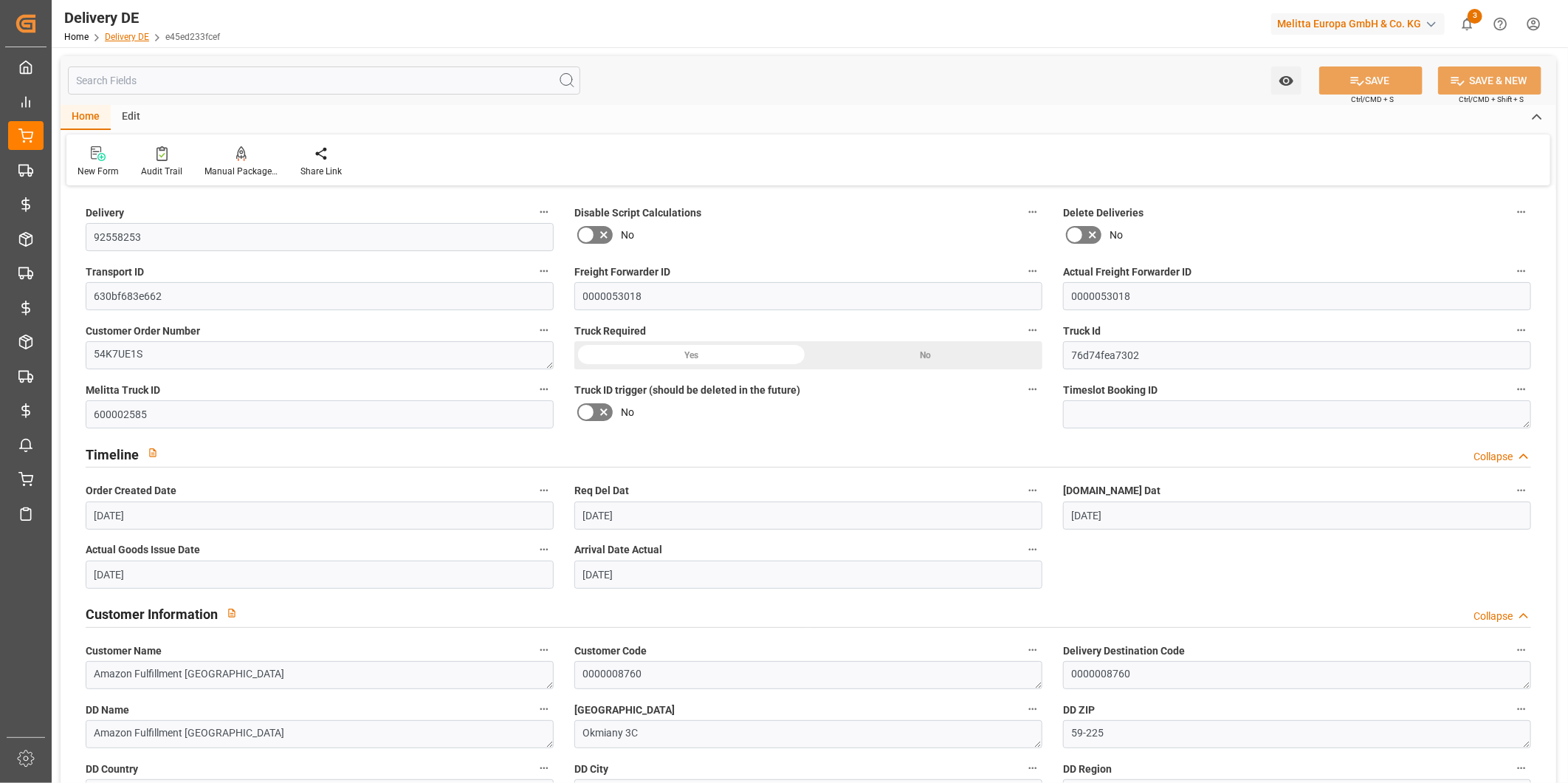
click at [141, 33] on link "Delivery DE" at bounding box center [127, 36] width 44 height 11
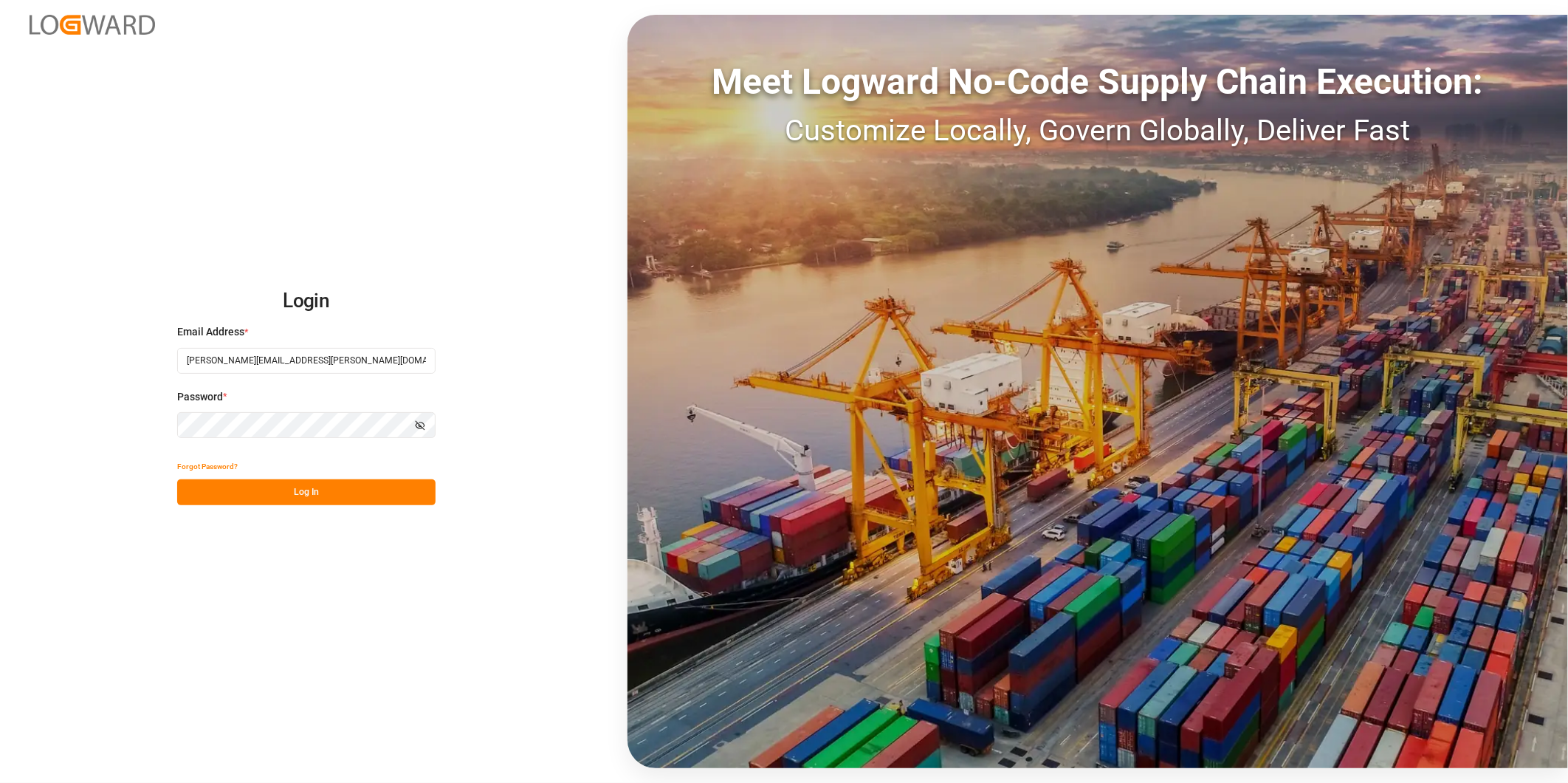
click at [336, 475] on div "Forgot Password?" at bounding box center [306, 466] width 259 height 26
click at [341, 495] on button "Log In" at bounding box center [306, 492] width 259 height 26
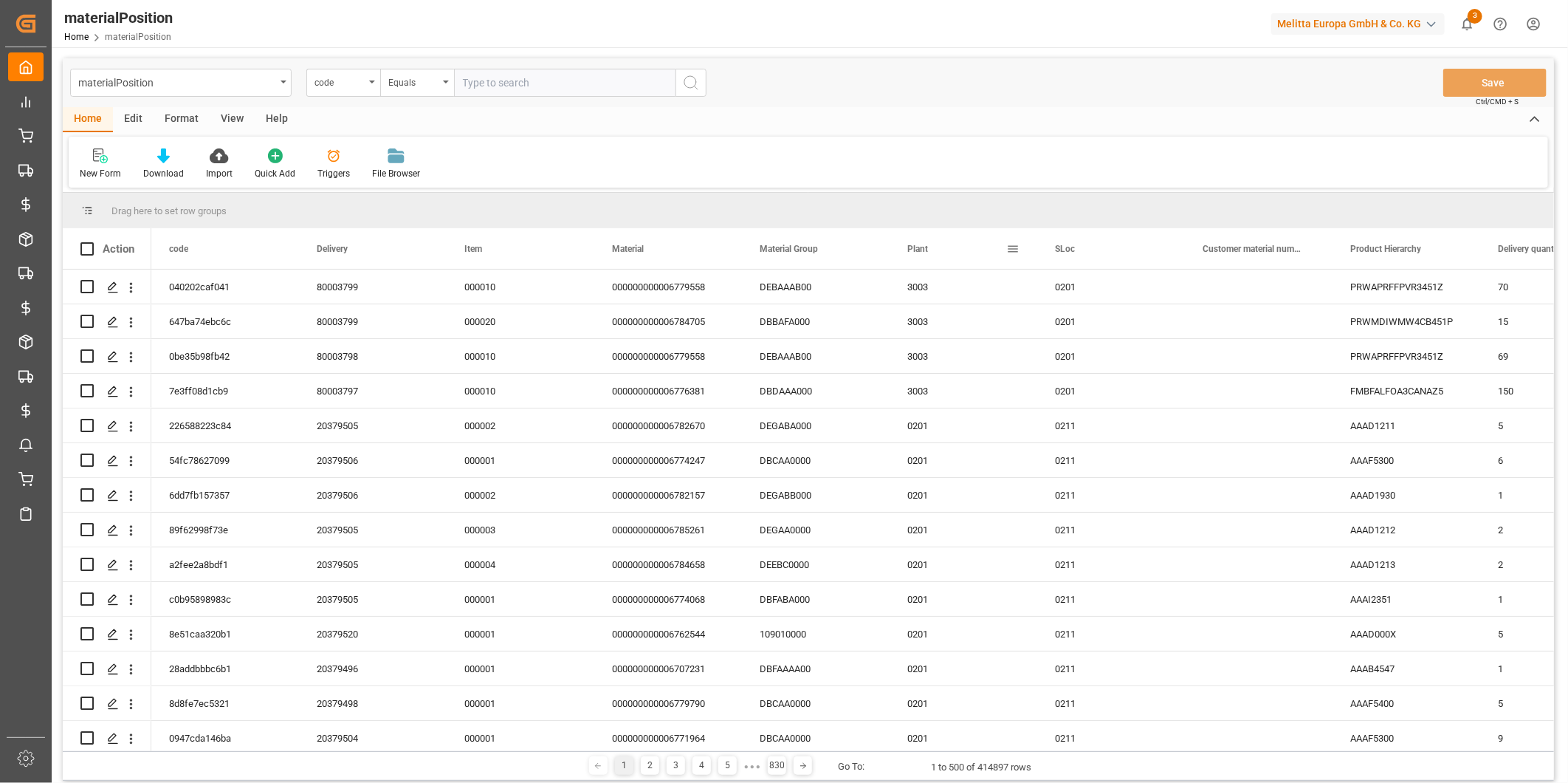
drag, startPoint x: 920, startPoint y: 251, endPoint x: 564, endPoint y: 234, distance: 356.4
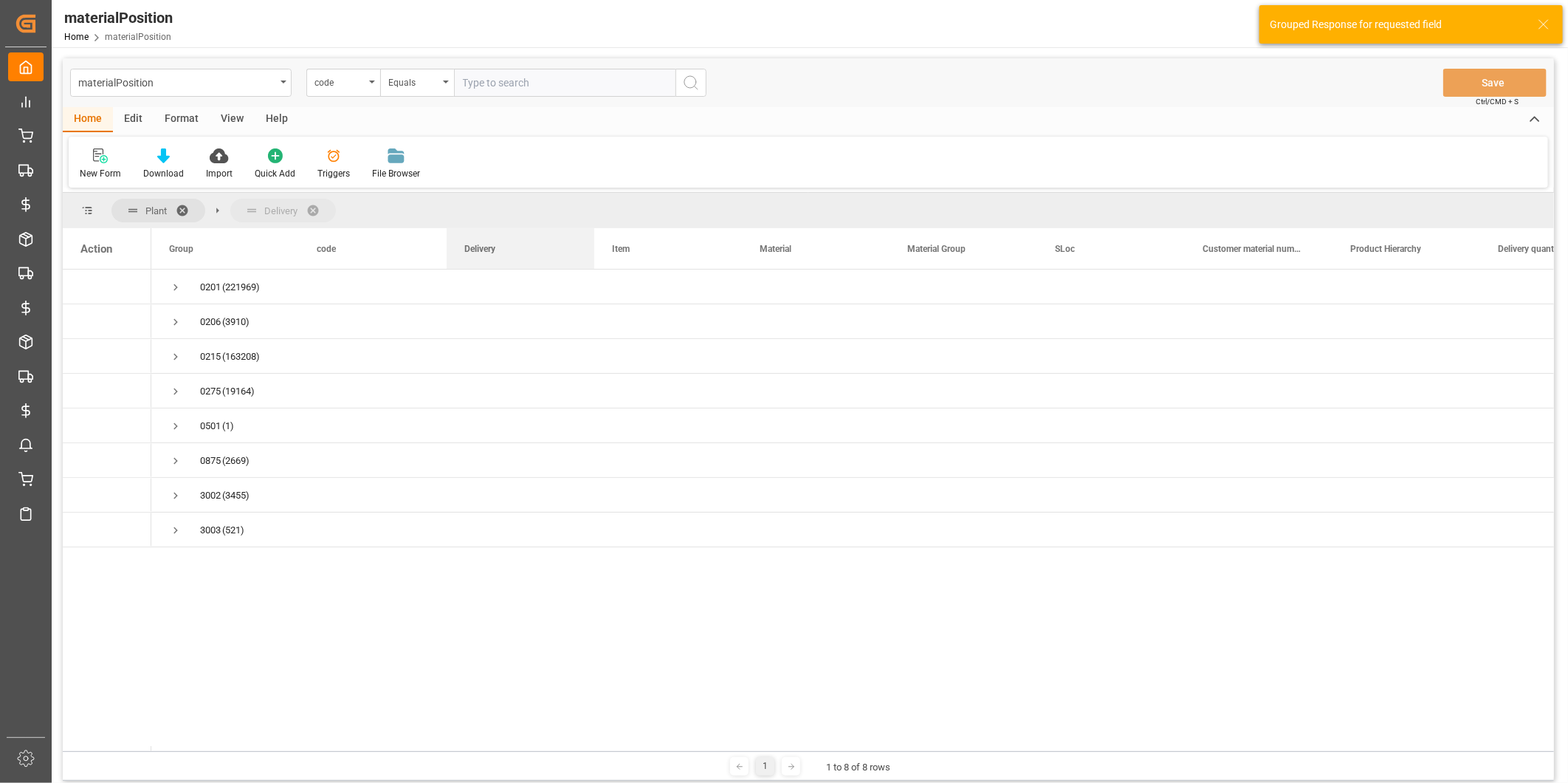
drag, startPoint x: 476, startPoint y: 252, endPoint x: 436, endPoint y: 207, distance: 60.2
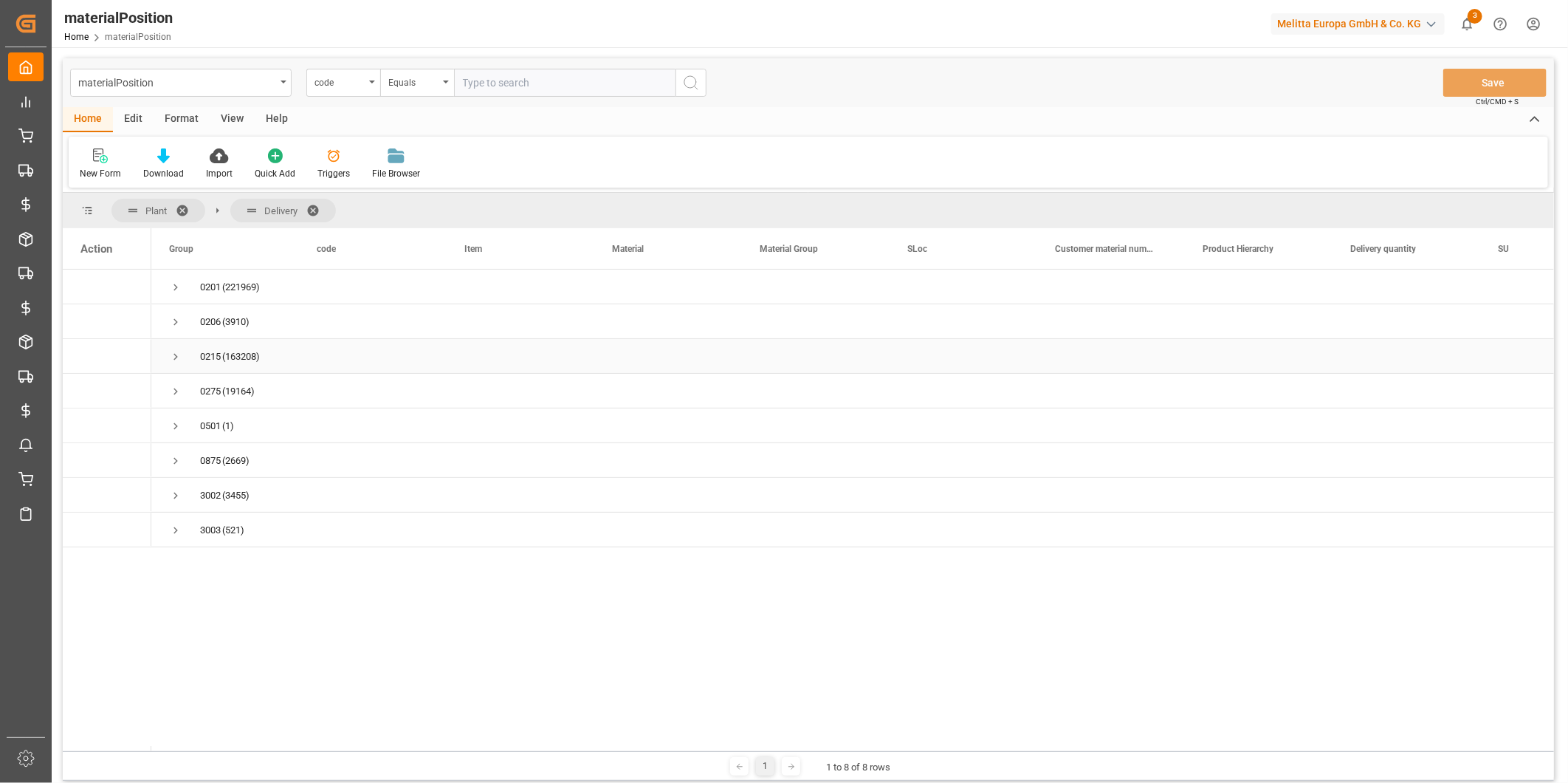
click at [173, 352] on span "Press SPACE to select this row." at bounding box center [176, 357] width 13 height 13
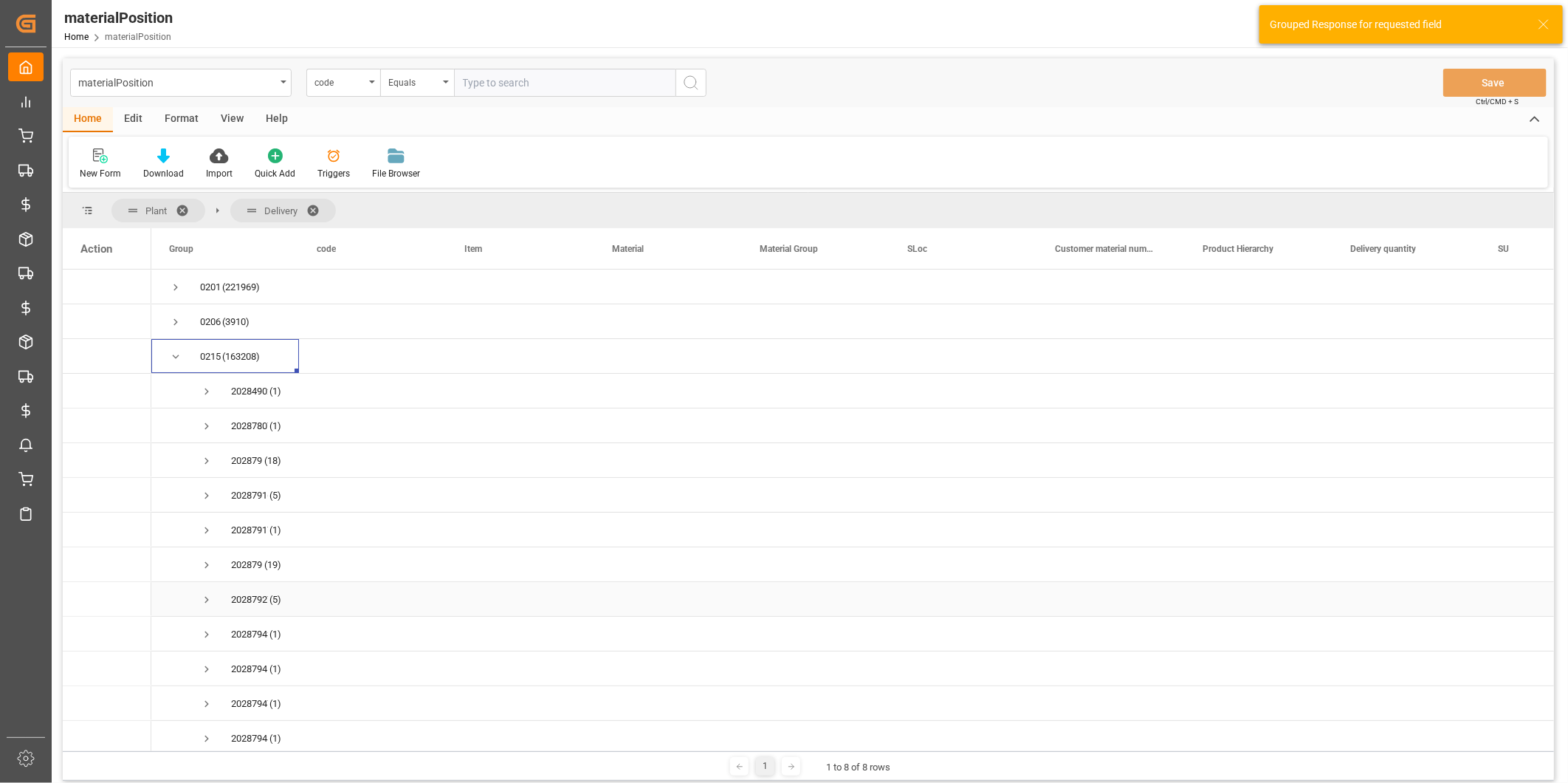
click at [204, 601] on span "Press SPACE to select this row." at bounding box center [207, 600] width 13 height 13
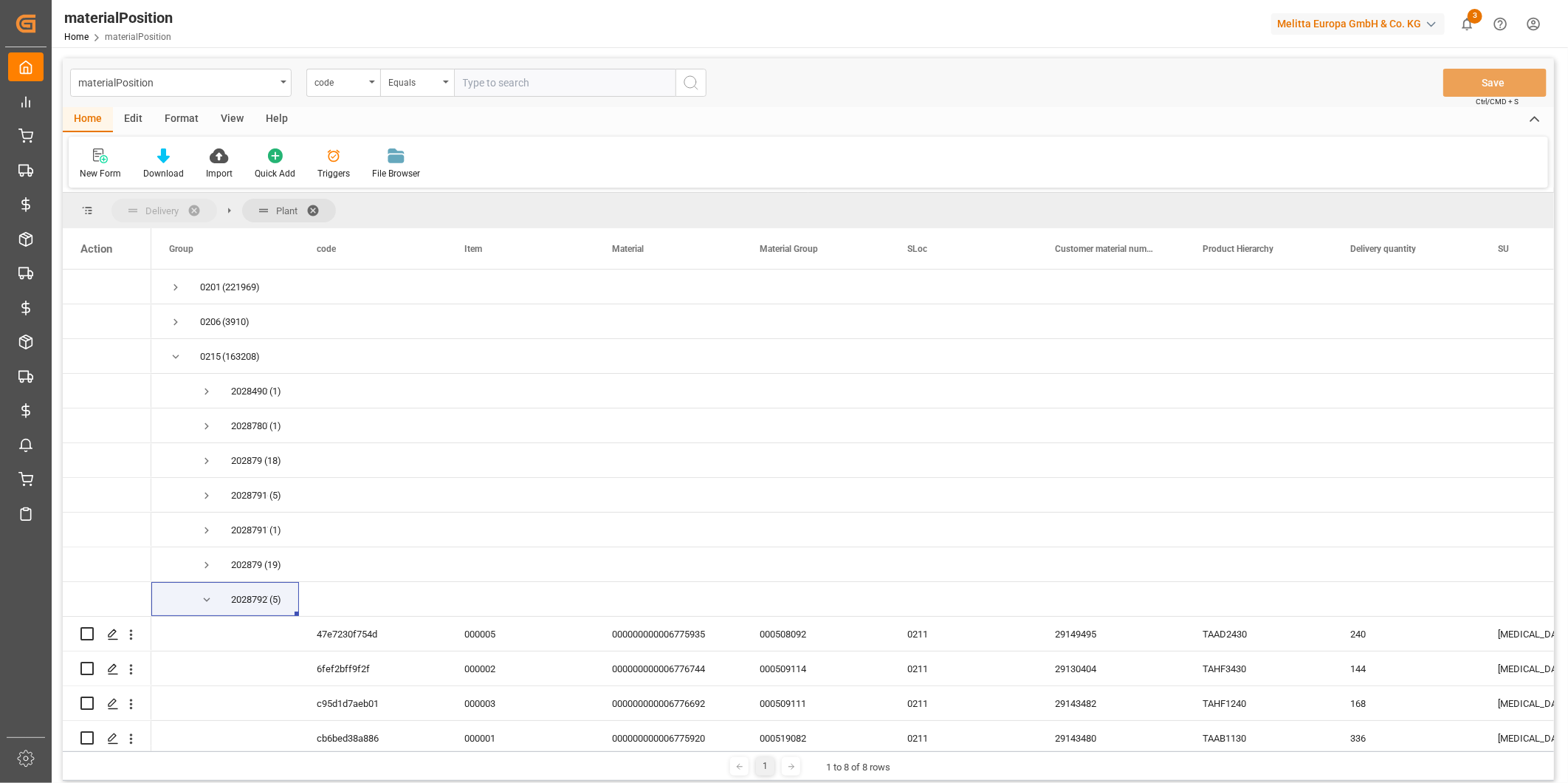
drag, startPoint x: 253, startPoint y: 205, endPoint x: 149, endPoint y: 201, distance: 104.1
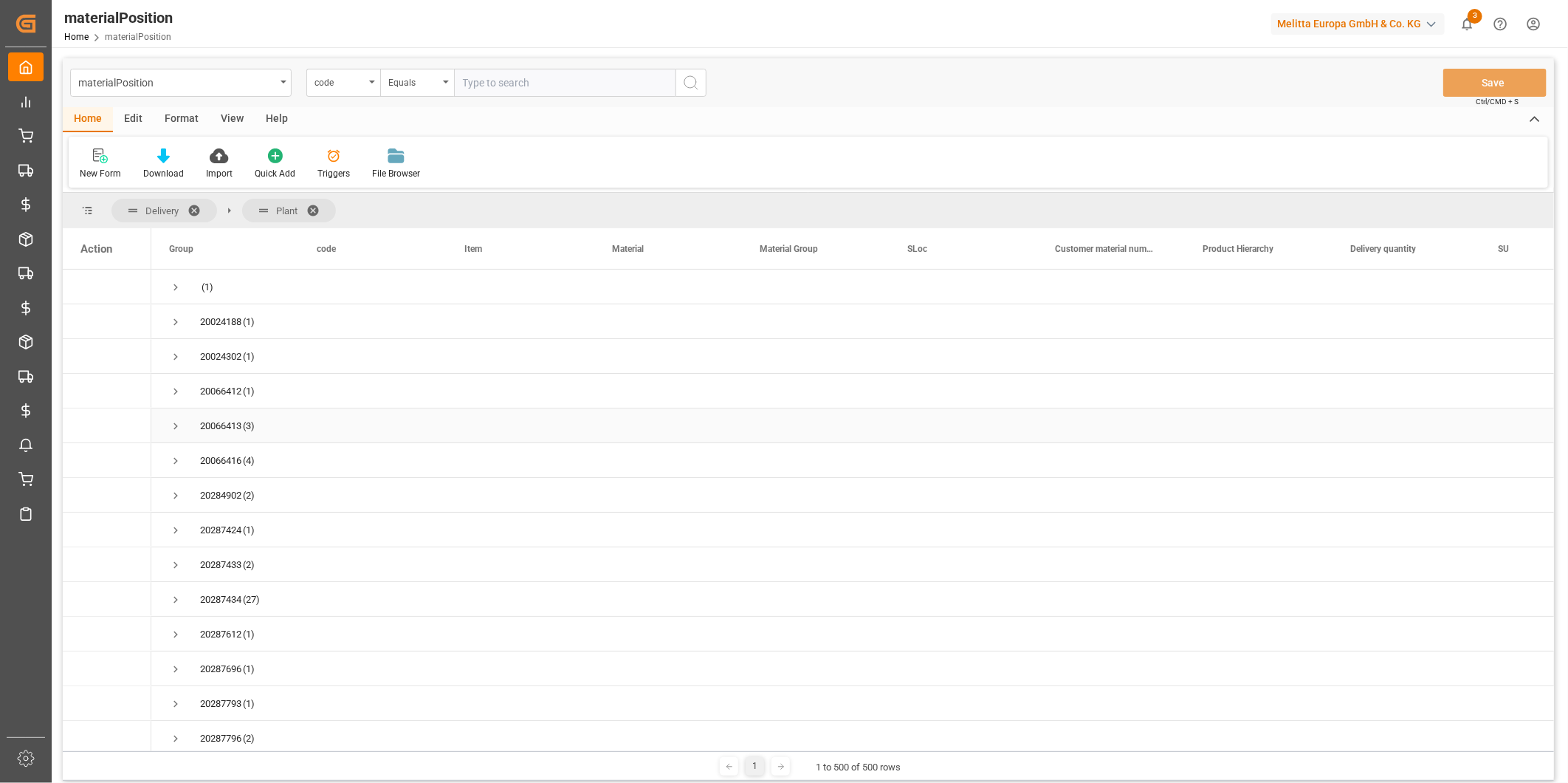
click at [176, 424] on span "Press SPACE to select this row." at bounding box center [176, 426] width 13 height 13
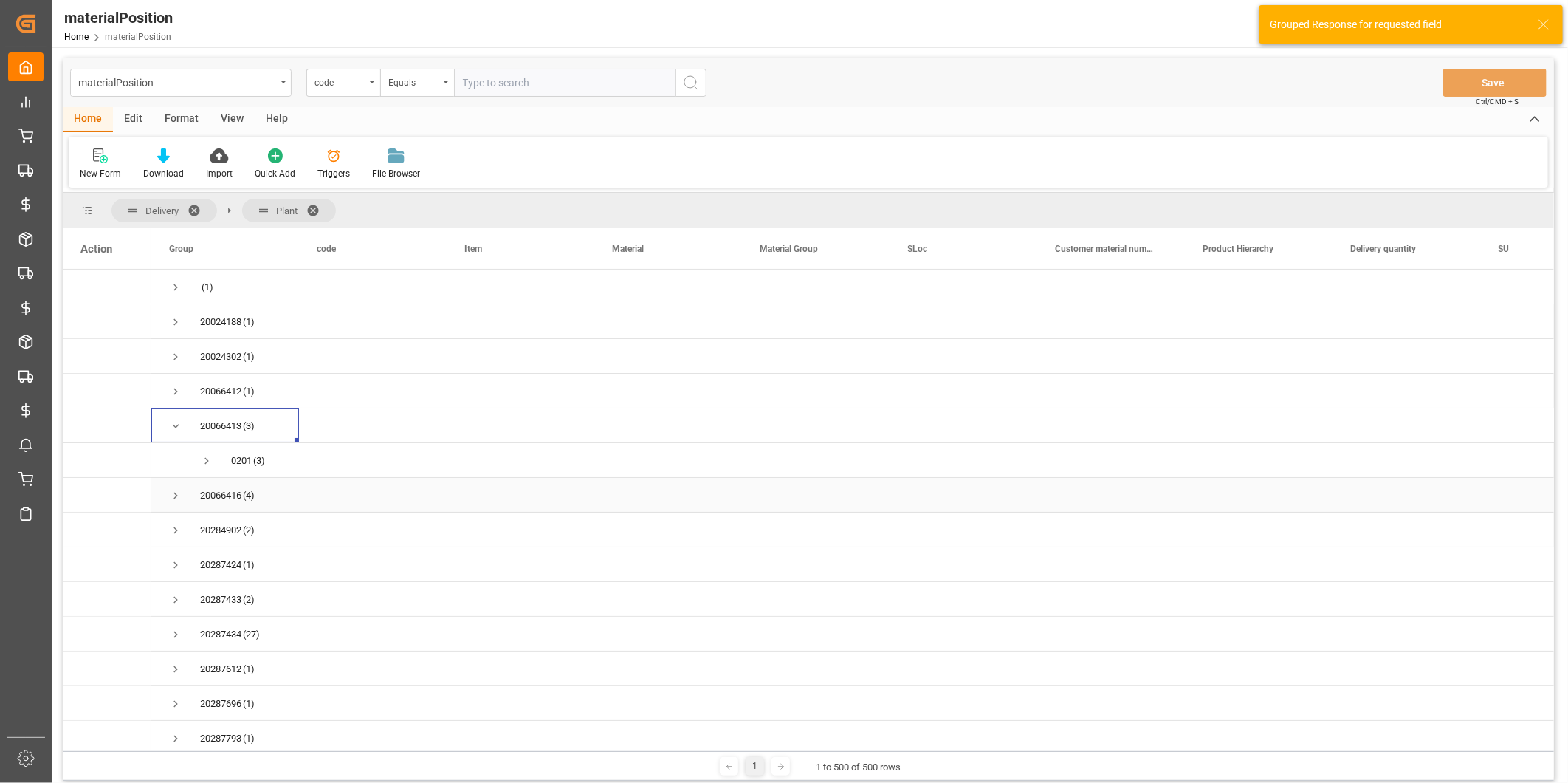
click at [178, 497] on span "Press SPACE to select this row." at bounding box center [176, 496] width 13 height 13
click at [175, 455] on span "Press SPACE to select this row." at bounding box center [176, 459] width 13 height 13
click at [171, 634] on span "Press SPACE to select this row." at bounding box center [176, 632] width 13 height 13
click at [172, 466] on span "Press SPACE to select this row." at bounding box center [176, 469] width 13 height 13
click at [176, 510] on span "Press SPACE to select this row." at bounding box center [176, 511] width 13 height 13
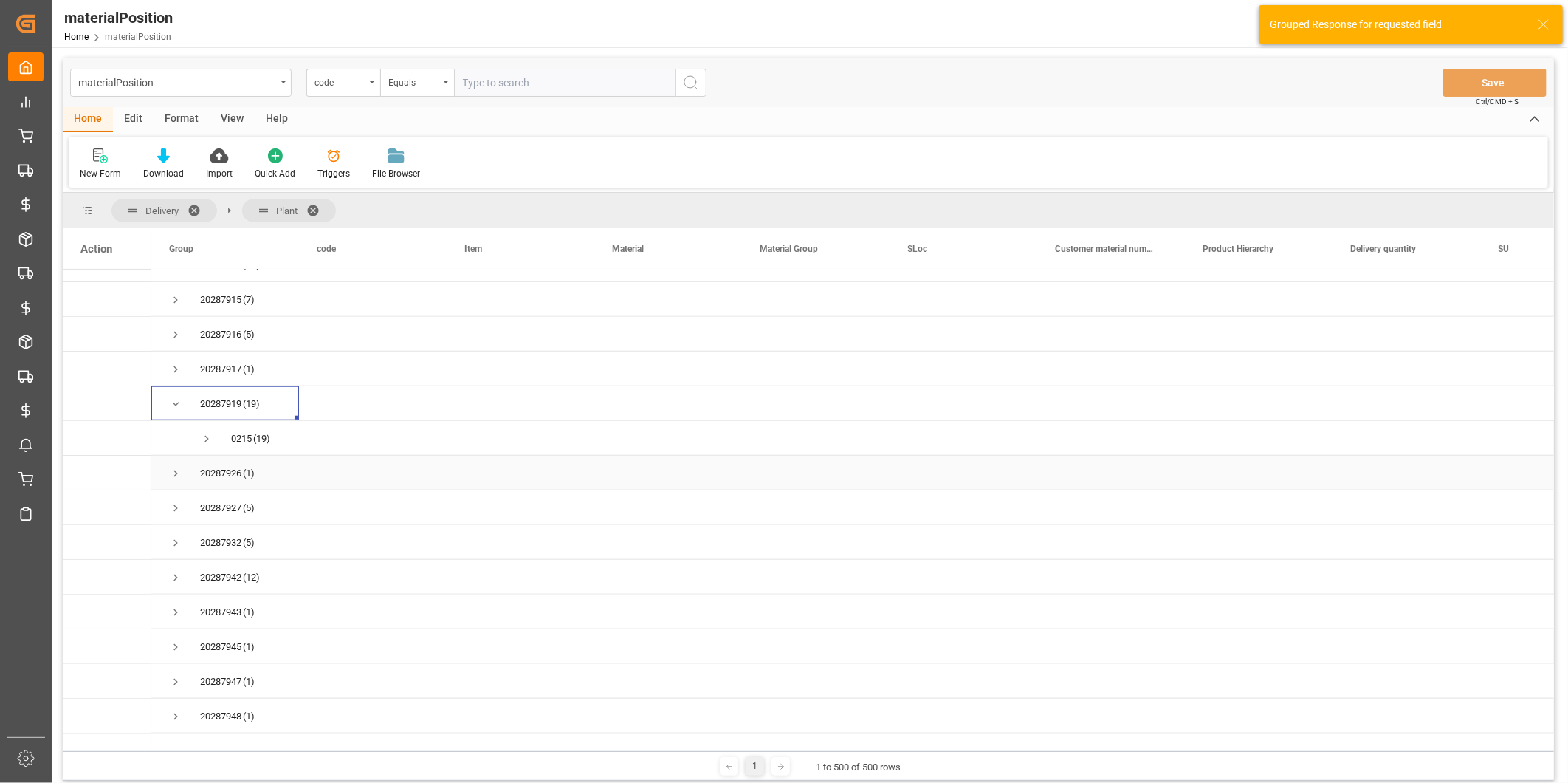
click at [175, 471] on span "Press SPACE to select this row." at bounding box center [176, 474] width 13 height 13
click at [310, 207] on span at bounding box center [318, 211] width 24 height 13
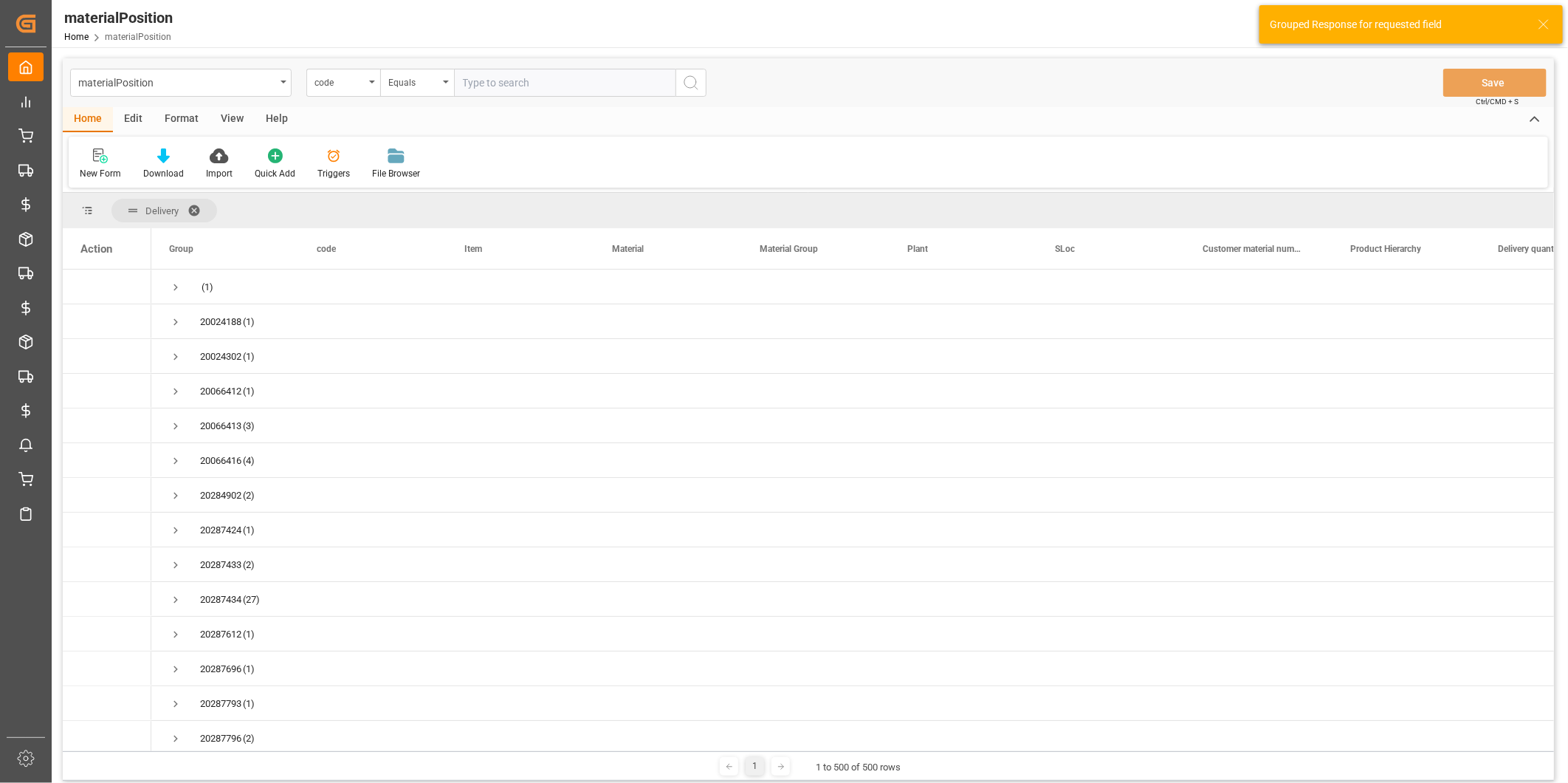
click at [195, 209] on span at bounding box center [199, 211] width 24 height 13
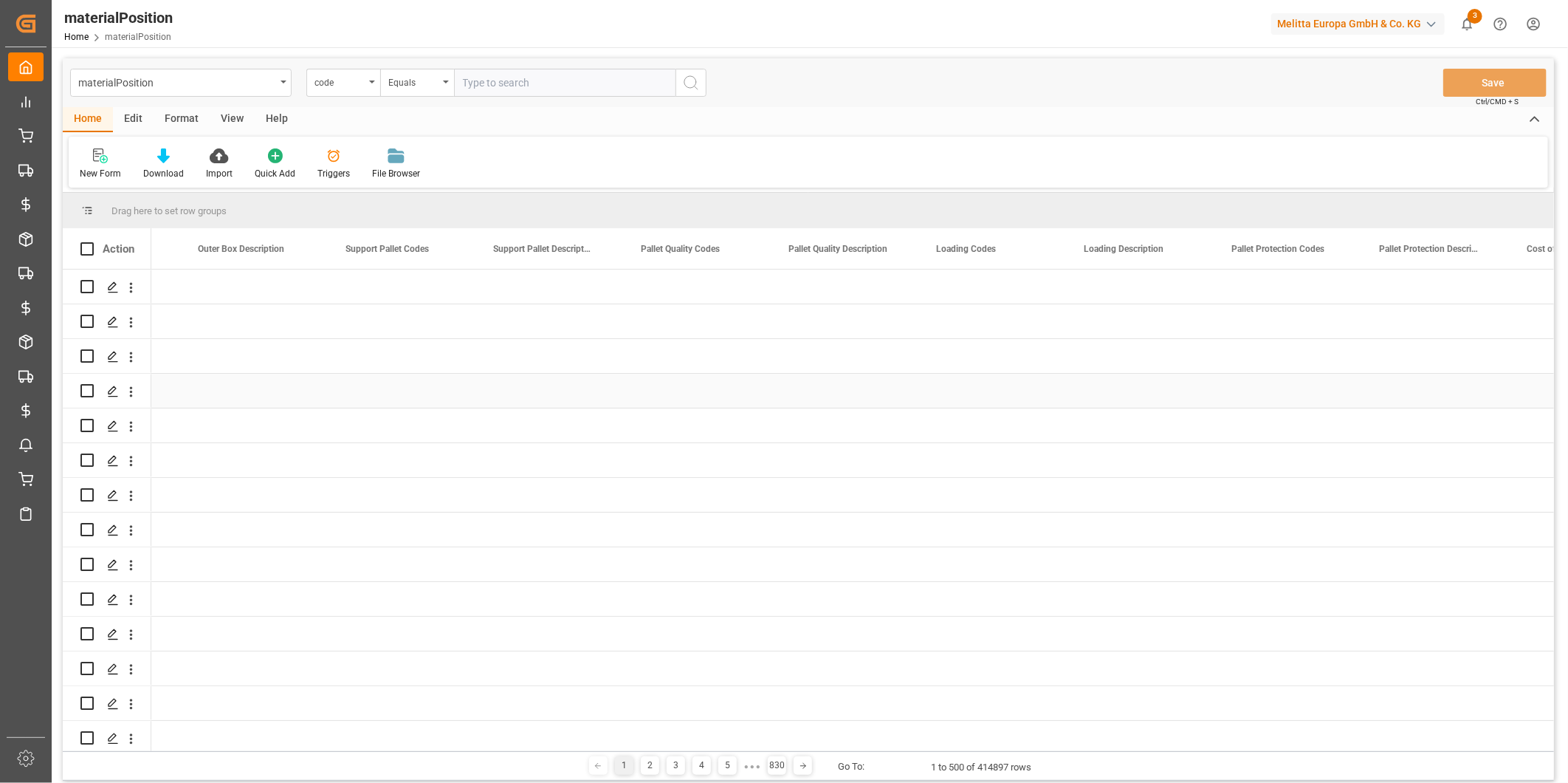
scroll to position [0, 5731]
